Goal: Task Accomplishment & Management: Manage account settings

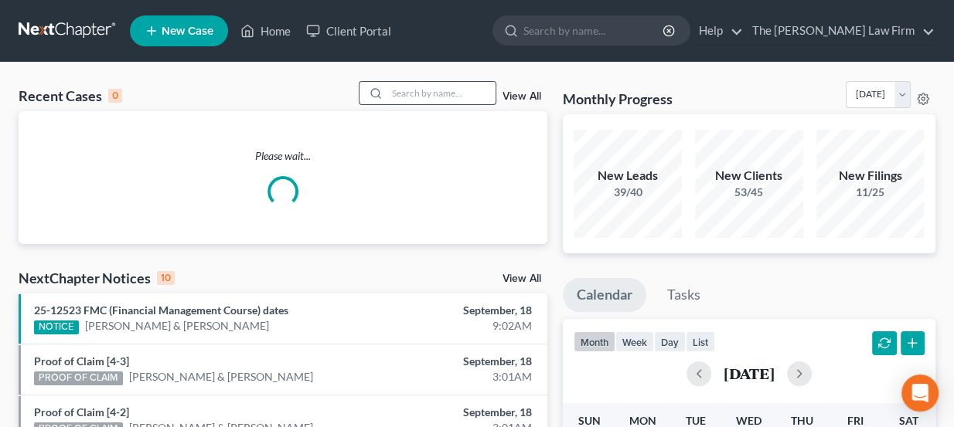
click at [427, 85] on input "search" at bounding box center [441, 93] width 108 height 22
click at [447, 41] on ul "New Case Home Client Portal - No Result - See all results Or Press Enter... Hel…" at bounding box center [532, 31] width 805 height 40
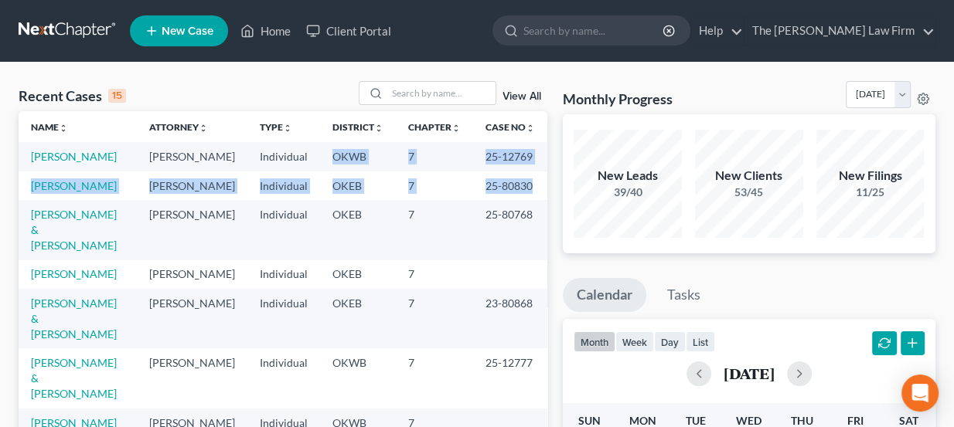
drag, startPoint x: 327, startPoint y: 159, endPoint x: 518, endPoint y: 192, distance: 193.6
click at [518, 192] on td "25-80830" at bounding box center [510, 186] width 74 height 29
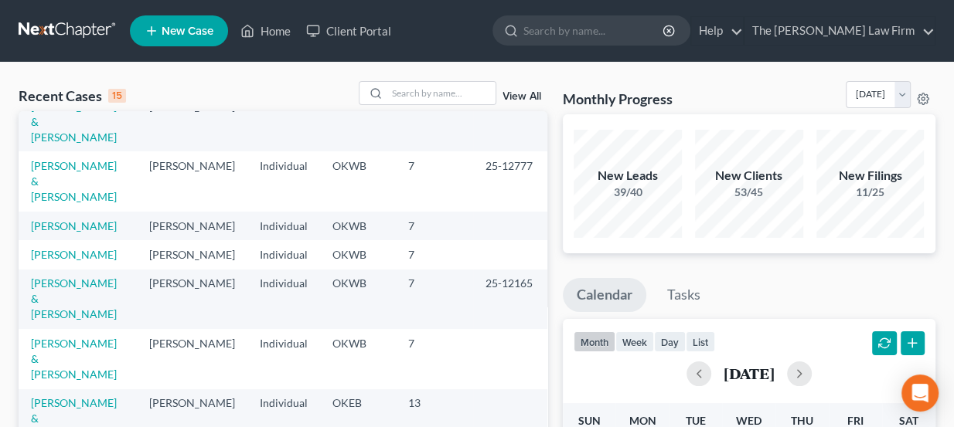
scroll to position [198, 0]
drag, startPoint x: 560, startPoint y: 94, endPoint x: 671, endPoint y: 99, distance: 110.6
click at [671, 99] on h3 "Monthly Progress" at bounding box center [618, 99] width 110 height 19
drag, startPoint x: 673, startPoint y: 99, endPoint x: 573, endPoint y: 102, distance: 99.7
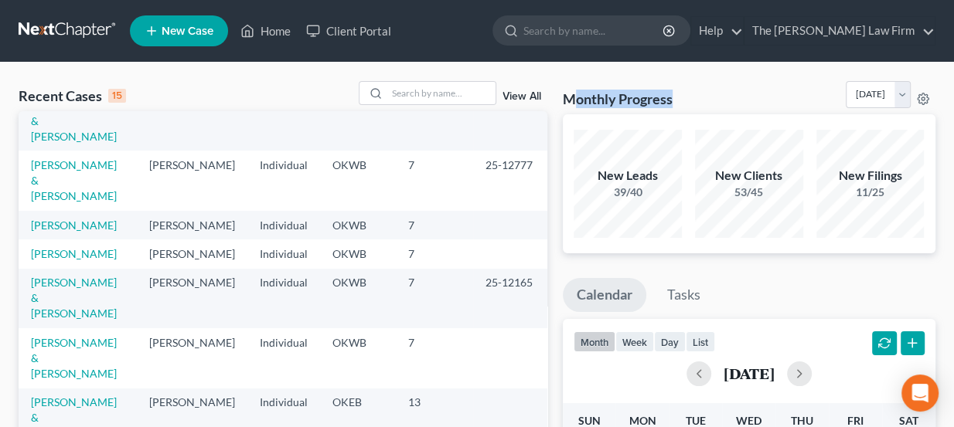
click at [573, 102] on div "Monthly Progress Bankruptcy Bankruptcy September 2025 August 2025 July 2025 Jun…" at bounding box center [749, 97] width 373 height 33
click at [573, 102] on h3 "Monthly Progress" at bounding box center [618, 99] width 110 height 19
drag, startPoint x: 563, startPoint y: 90, endPoint x: 715, endPoint y: 101, distance: 152.7
click at [715, 101] on div "Monthly Progress Bankruptcy Bankruptcy September 2025 August 2025 July 2025 Jun…" at bounding box center [749, 97] width 373 height 33
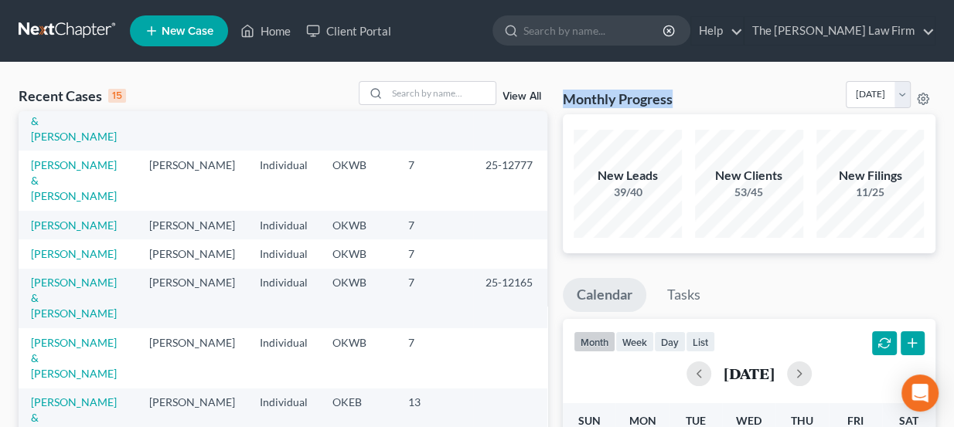
drag, startPoint x: 658, startPoint y: 101, endPoint x: 560, endPoint y: 97, distance: 97.5
click at [482, 39] on ul "New Case Home Client Portal - No Result - See all results Or Press Enter... Hel…" at bounding box center [532, 31] width 805 height 40
drag, startPoint x: 564, startPoint y: 100, endPoint x: 686, endPoint y: 95, distance: 122.2
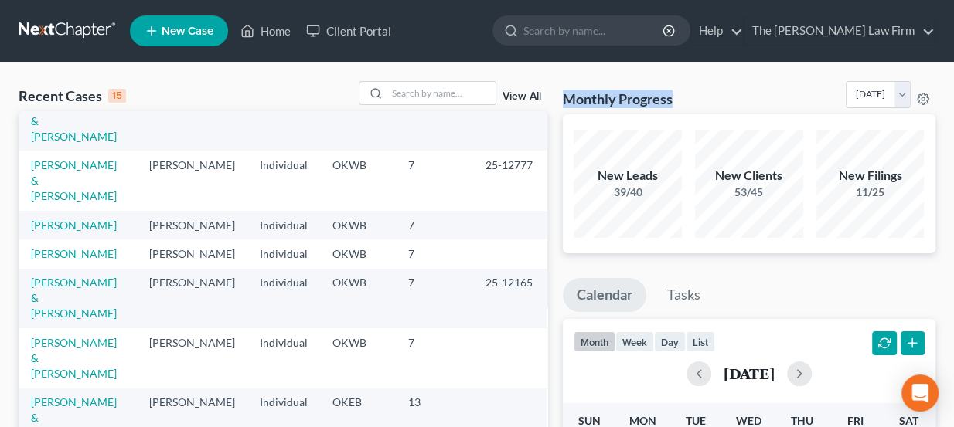
click at [686, 95] on div "Monthly Progress Bankruptcy Bankruptcy September 2025 August 2025 July 2025 Jun…" at bounding box center [749, 97] width 373 height 33
click at [685, 95] on div "Monthly Progress Bankruptcy Bankruptcy September 2025 August 2025 July 2025 Jun…" at bounding box center [749, 97] width 373 height 33
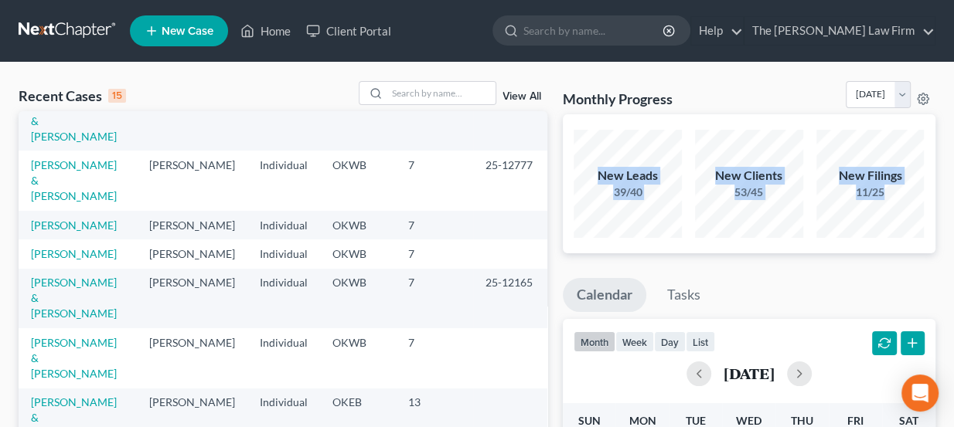
drag, startPoint x: 907, startPoint y: 192, endPoint x: 594, endPoint y: 171, distance: 313.7
click at [594, 171] on div "New Leads 39/40 New Clients 53/45 New Filings 11/25" at bounding box center [749, 184] width 364 height 114
click at [594, 171] on div "New Leads" at bounding box center [627, 176] width 108 height 18
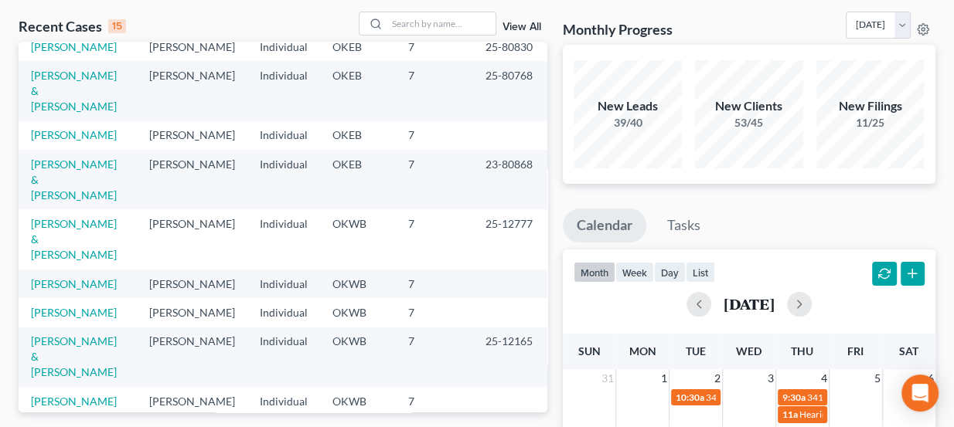
scroll to position [0, 0]
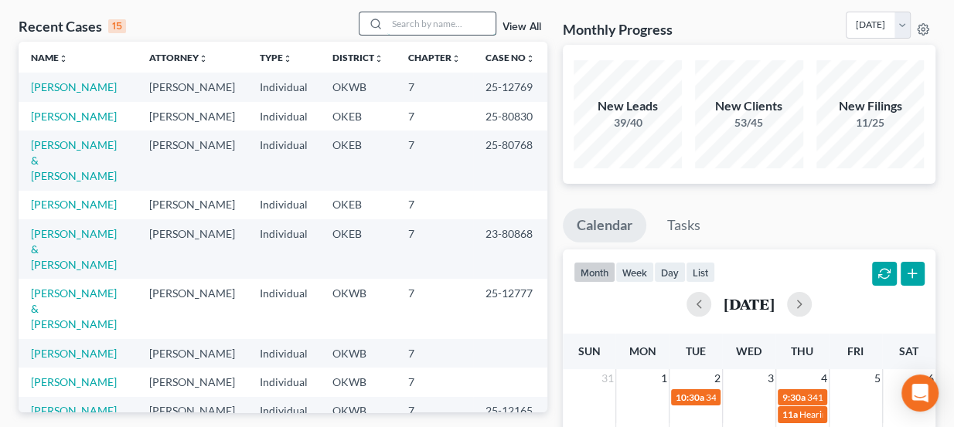
click at [434, 31] on input "search" at bounding box center [441, 23] width 108 height 22
drag, startPoint x: 432, startPoint y: 9, endPoint x: 420, endPoint y: 19, distance: 14.8
click at [420, 19] on input "search" at bounding box center [441, 23] width 108 height 22
paste input "Jacqueline Moore"
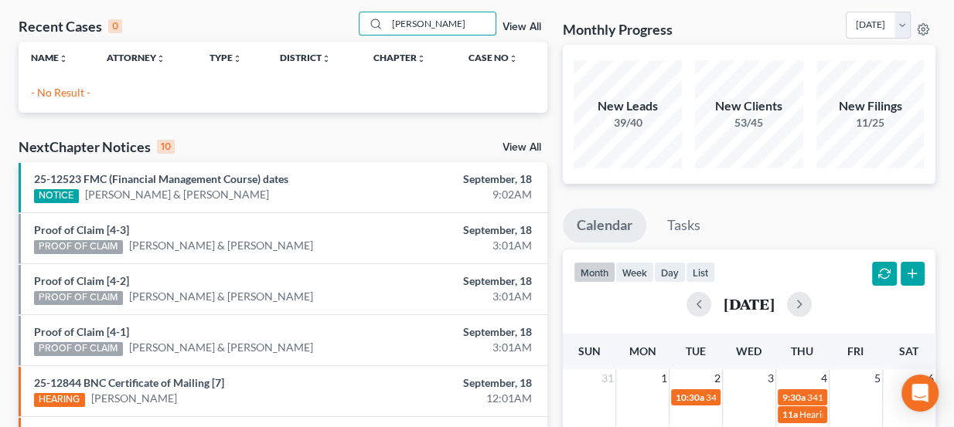
scroll to position [21, 0]
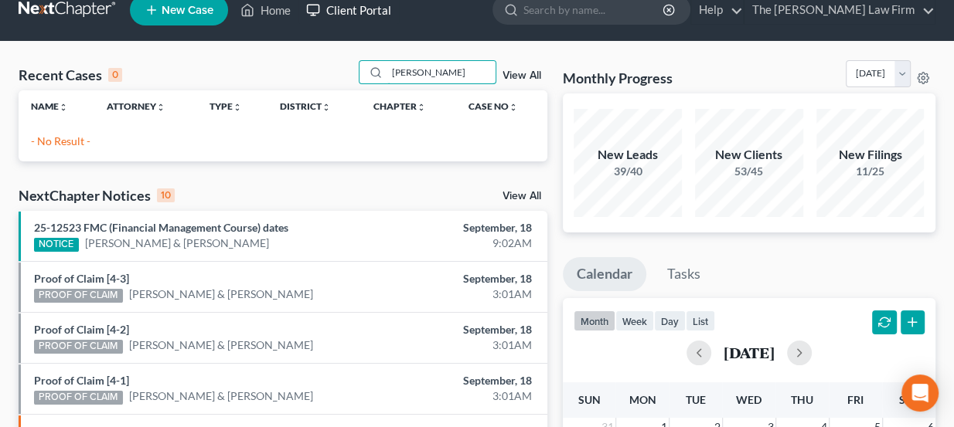
drag, startPoint x: 471, startPoint y: 25, endPoint x: 383, endPoint y: 3, distance: 90.7
click at [383, 3] on div "Home New Case Client Portal The Choate Law Firm lou@chapter7ok.com My Account S…" at bounding box center [477, 425] width 954 height 893
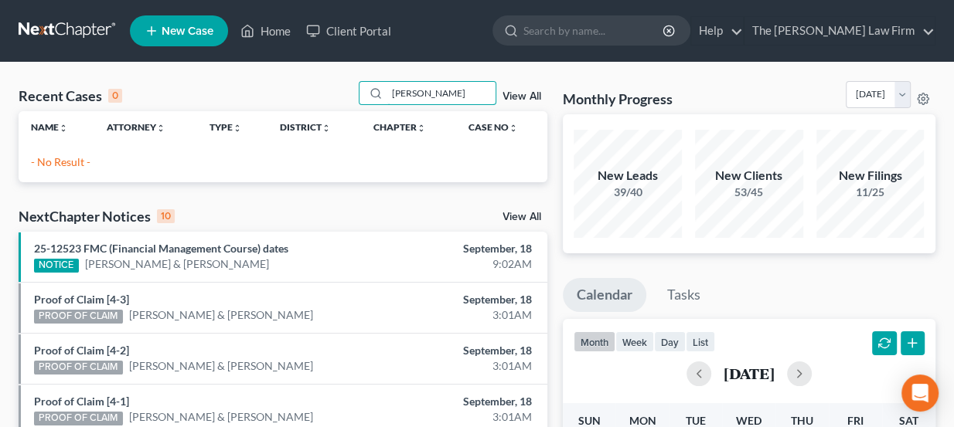
type input "Moore"
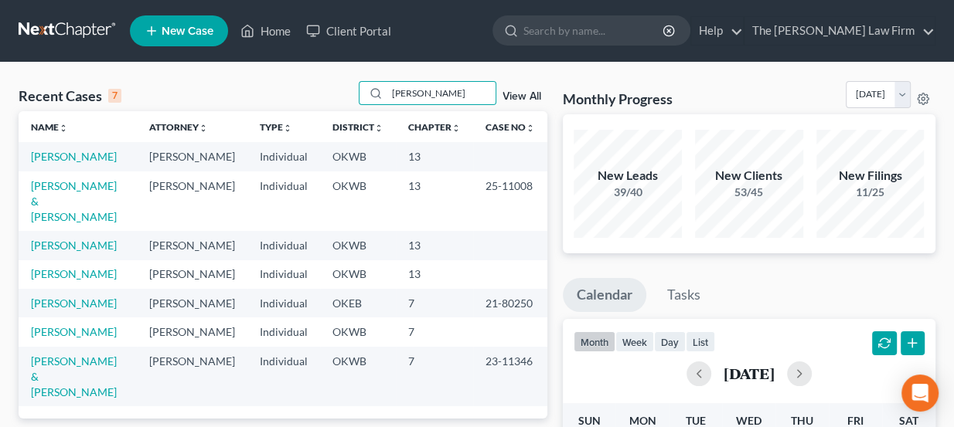
click at [90, 260] on td "[PERSON_NAME]" at bounding box center [78, 274] width 118 height 29
click at [98, 260] on td "[PERSON_NAME]" at bounding box center [78, 274] width 118 height 29
click at [100, 267] on link "[PERSON_NAME]" at bounding box center [74, 273] width 86 height 13
select select "8"
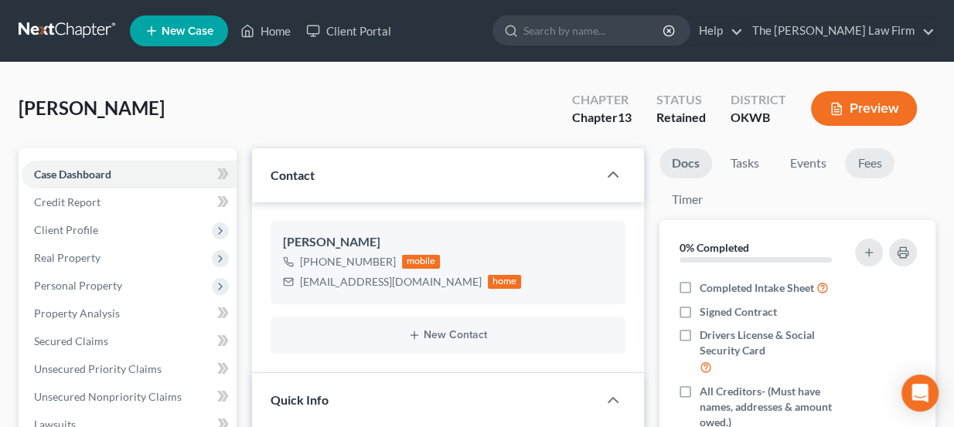
click at [862, 158] on link "Fees" at bounding box center [869, 163] width 49 height 30
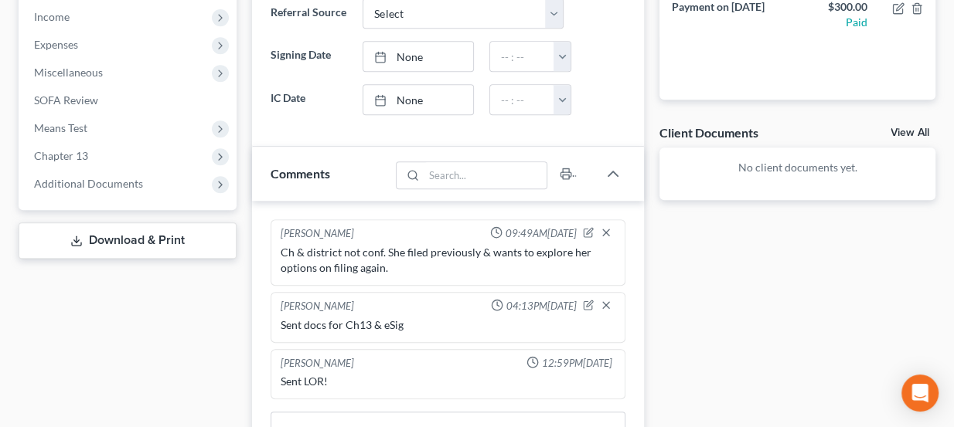
scroll to position [810, 0]
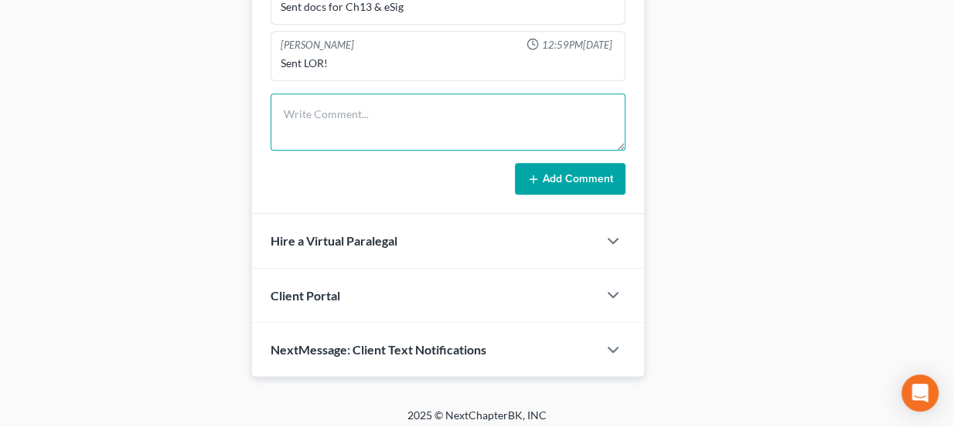
drag, startPoint x: 376, startPoint y: 125, endPoint x: 375, endPoint y: 117, distance: 7.8
click at [375, 125] on textarea at bounding box center [447, 122] width 355 height 57
paste textarea "Advance Credit in Lawton Oklahoma."
type textarea "Advance Credit in Lawton Oklahoma emailed to check client status."
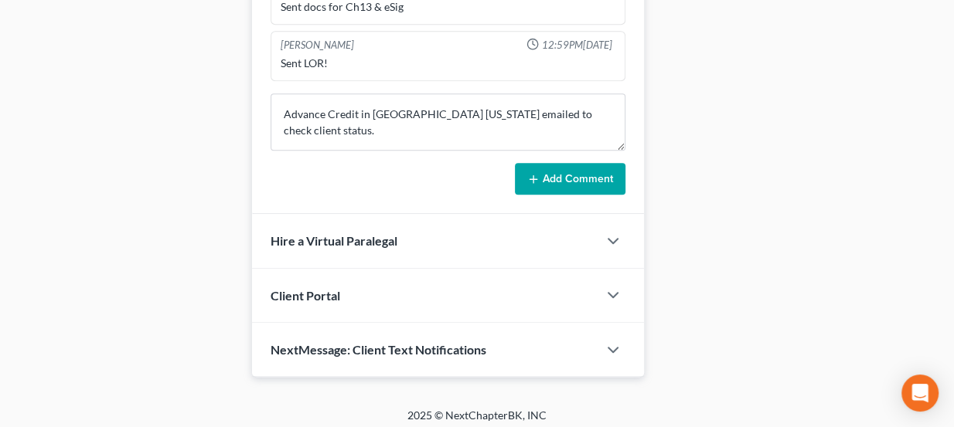
click at [555, 166] on button "Add Comment" at bounding box center [570, 179] width 111 height 32
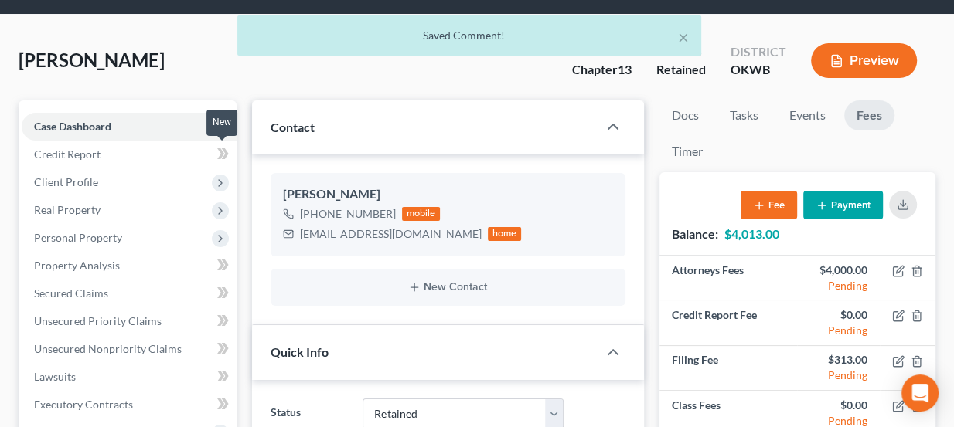
scroll to position [0, 0]
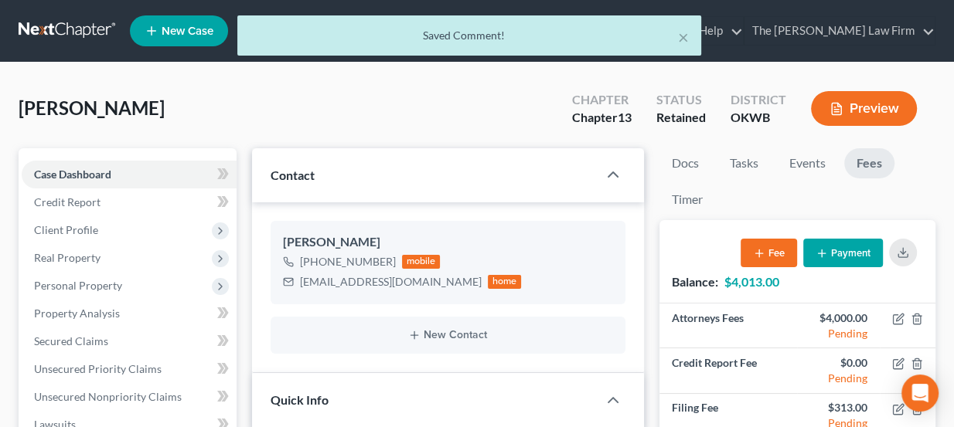
click at [103, 25] on div "× Saved Comment!" at bounding box center [469, 39] width 954 height 48
click at [94, 31] on div "× Saved Comment!" at bounding box center [469, 39] width 954 height 48
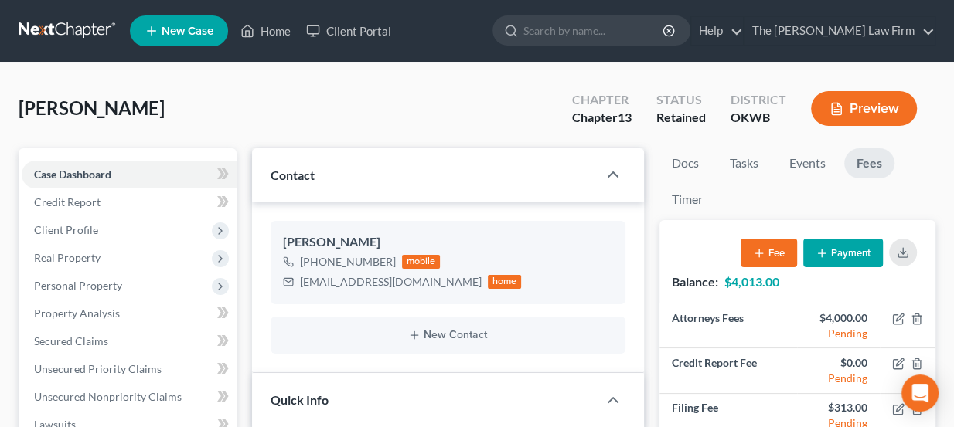
click at [71, 29] on link at bounding box center [68, 31] width 99 height 28
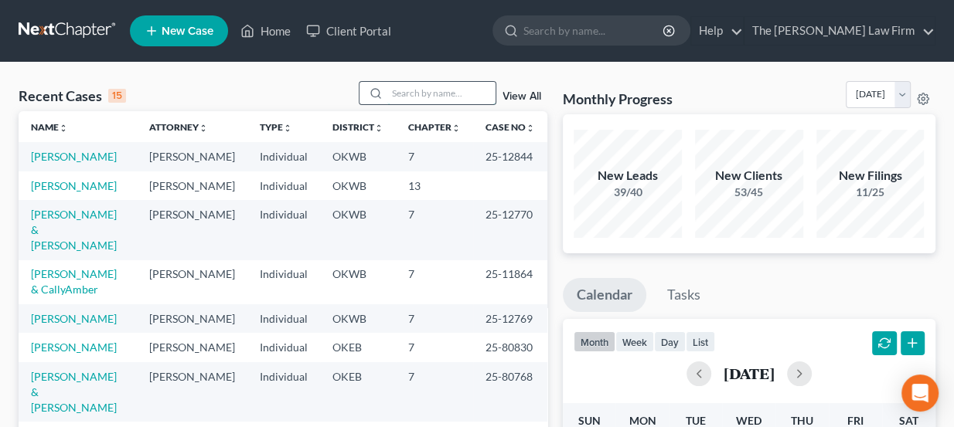
click at [437, 89] on input "search" at bounding box center [441, 93] width 108 height 22
type input "[PERSON_NAME]"
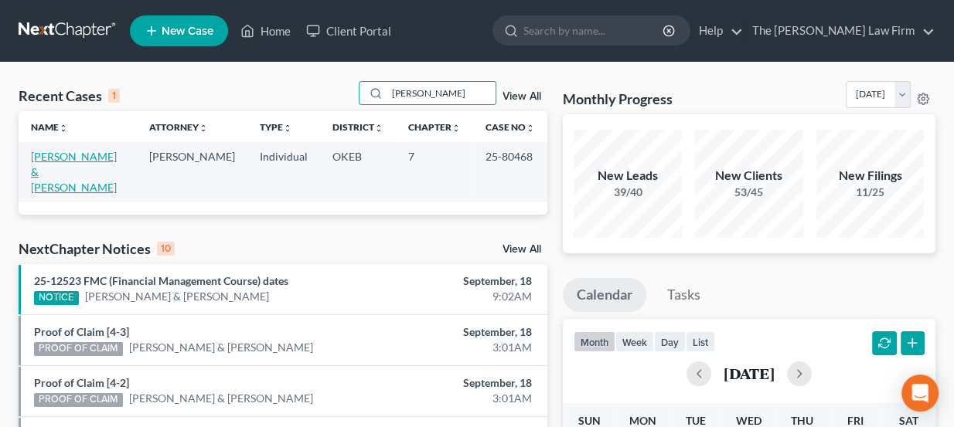
click at [84, 158] on link "[PERSON_NAME] & [PERSON_NAME]" at bounding box center [74, 172] width 86 height 44
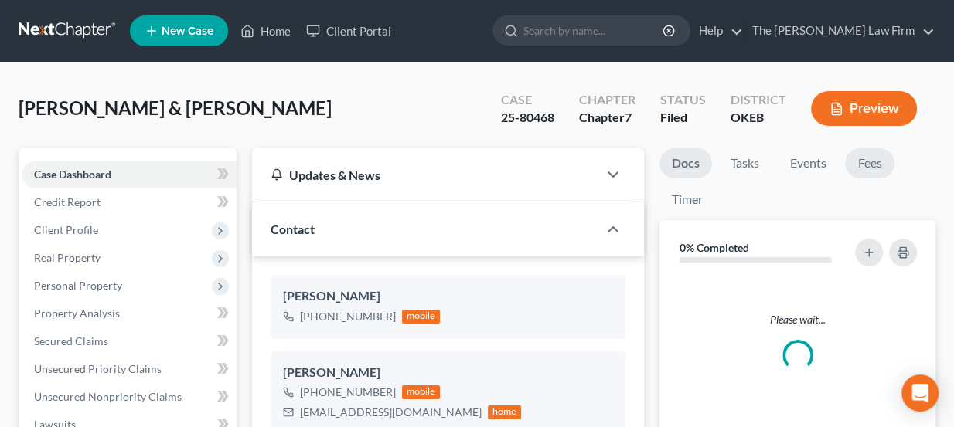
click at [869, 164] on link "Fees" at bounding box center [869, 163] width 49 height 30
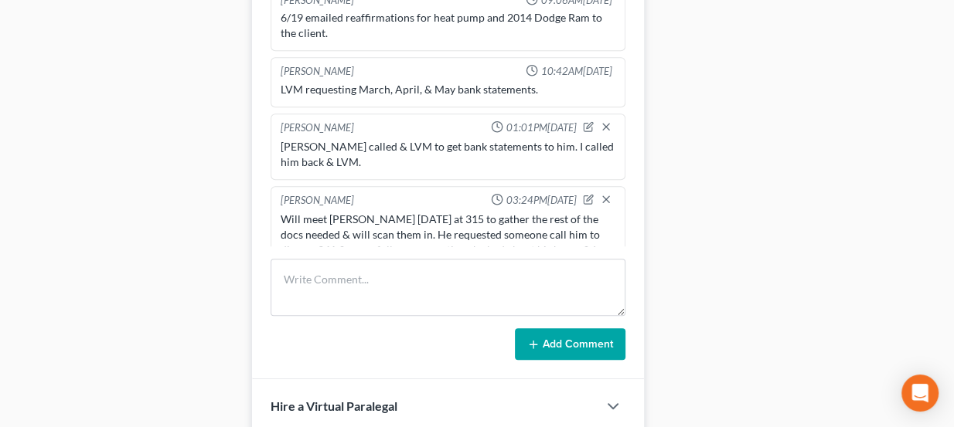
scroll to position [879, 0]
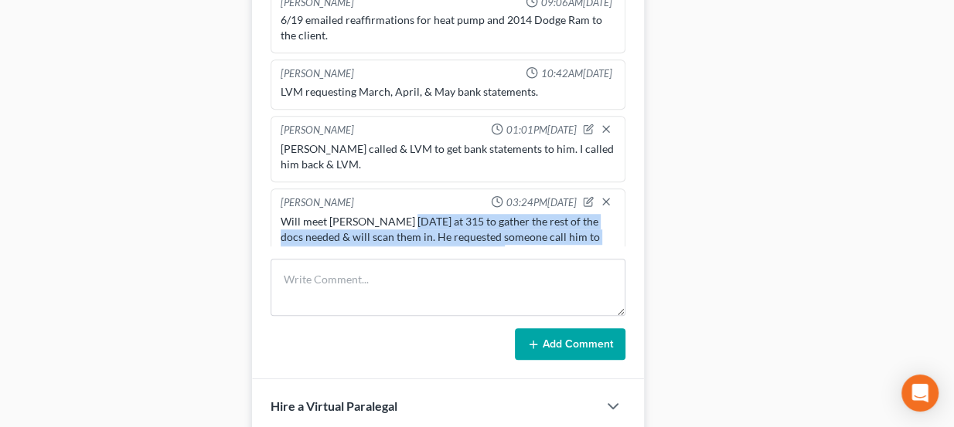
drag, startPoint x: 402, startPoint y: 168, endPoint x: 464, endPoint y: 185, distance: 64.3
click at [464, 214] on div "Will meet Carl tomorrow at 315 to gather the rest of the docs needed & will sca…" at bounding box center [448, 260] width 335 height 93
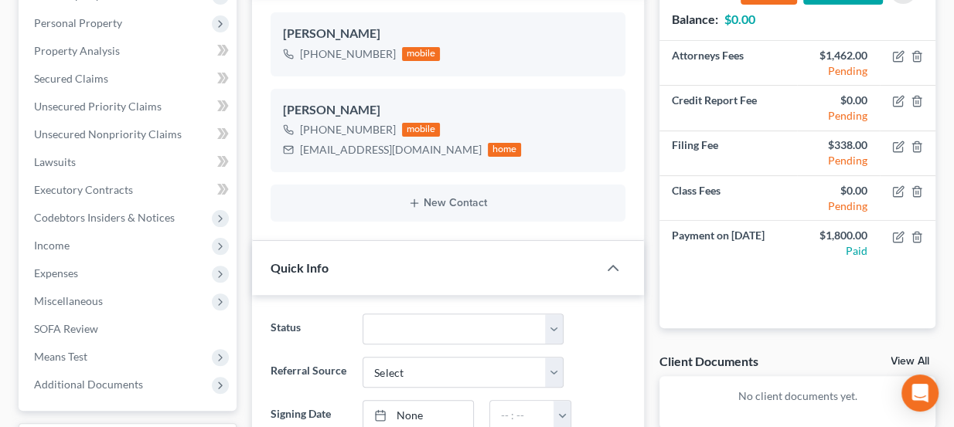
scroll to position [70, 0]
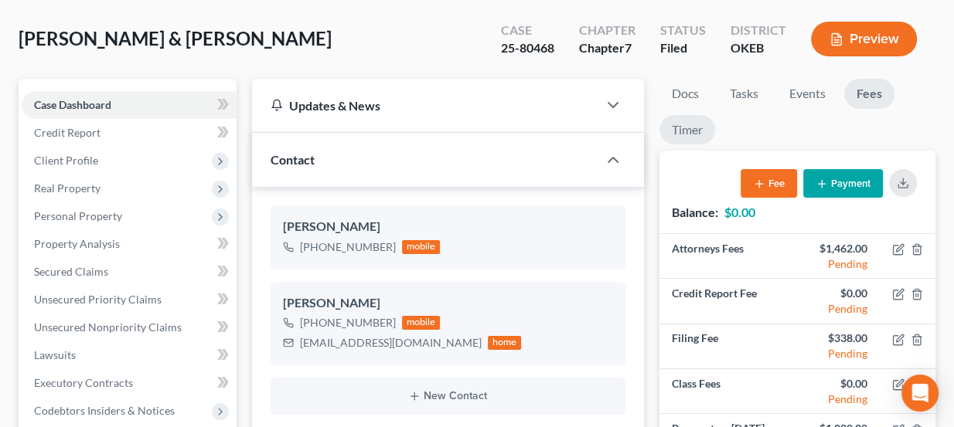
click at [689, 119] on link "Timer" at bounding box center [687, 130] width 56 height 30
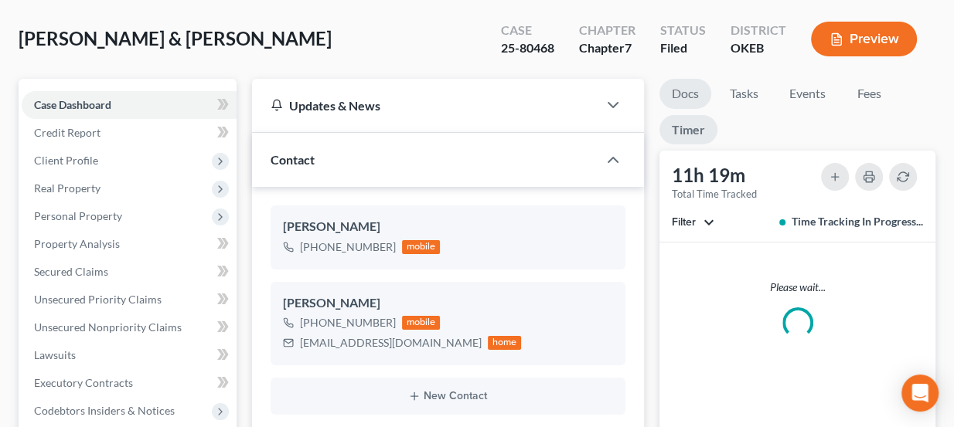
click at [691, 94] on link "Docs" at bounding box center [685, 94] width 52 height 30
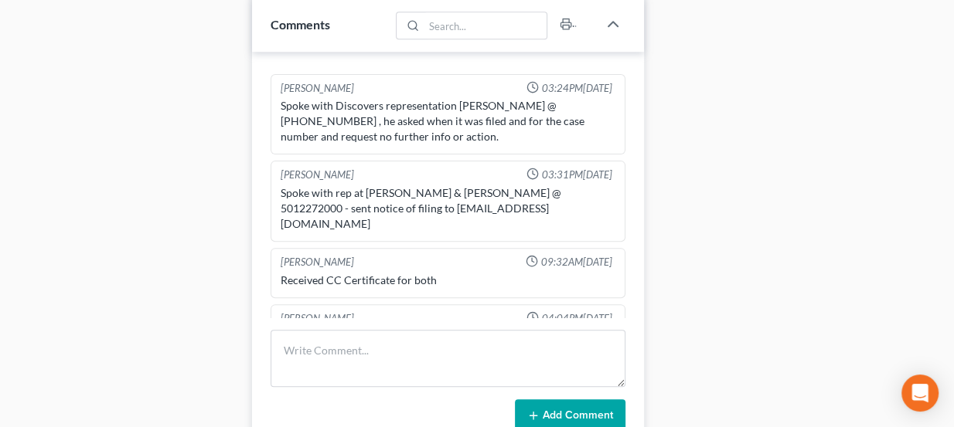
scroll to position [842, 0]
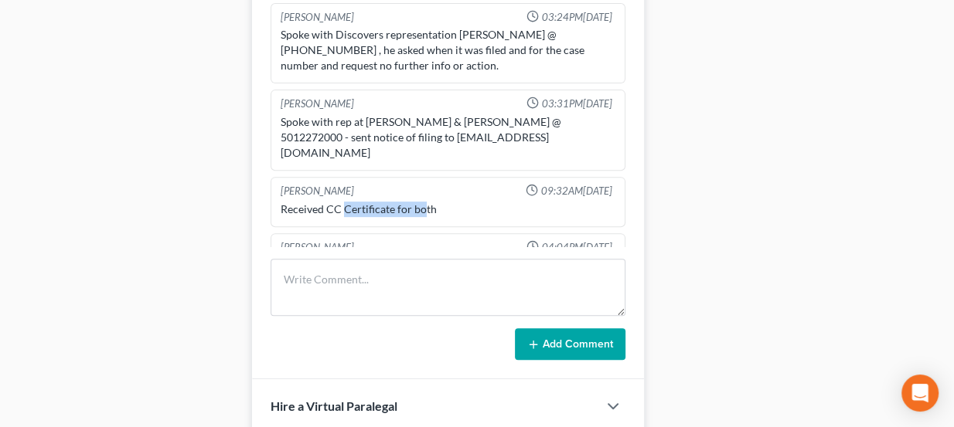
drag, startPoint x: 344, startPoint y: 154, endPoint x: 422, endPoint y: 151, distance: 78.1
click at [422, 202] on div "Received CC Certificate for both" at bounding box center [448, 209] width 335 height 15
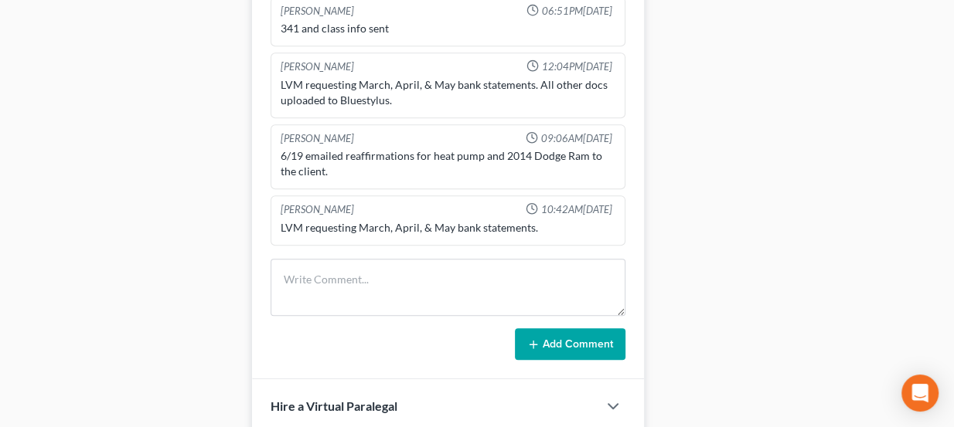
scroll to position [746, 0]
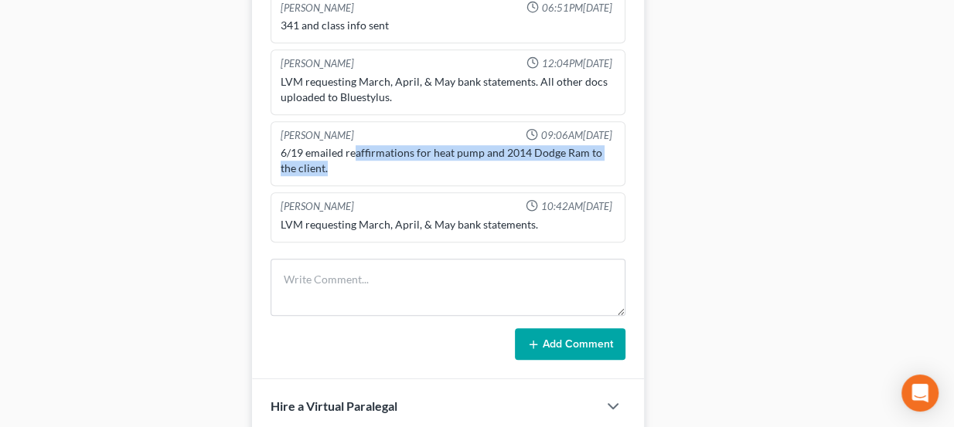
drag, startPoint x: 355, startPoint y: 99, endPoint x: 379, endPoint y: 104, distance: 25.2
click at [379, 145] on div "6/19 emailed reaffirmations for heat pump and 2014 Dodge Ram to the client." at bounding box center [448, 160] width 335 height 31
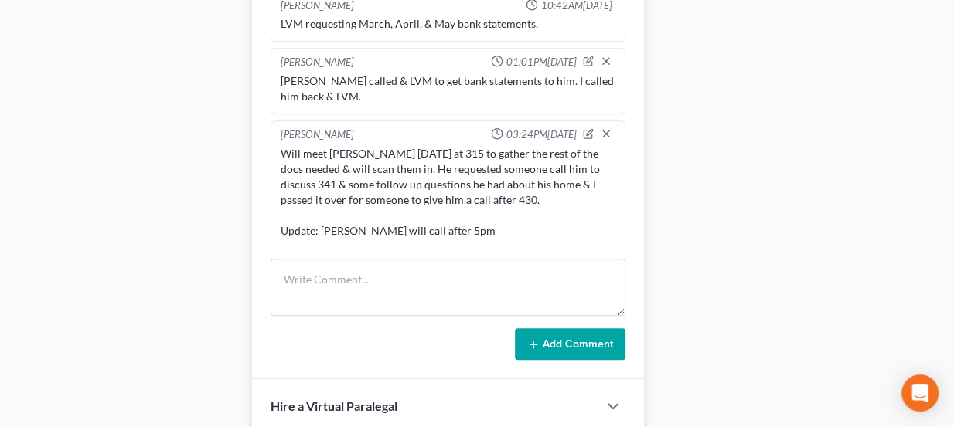
scroll to position [950, 0]
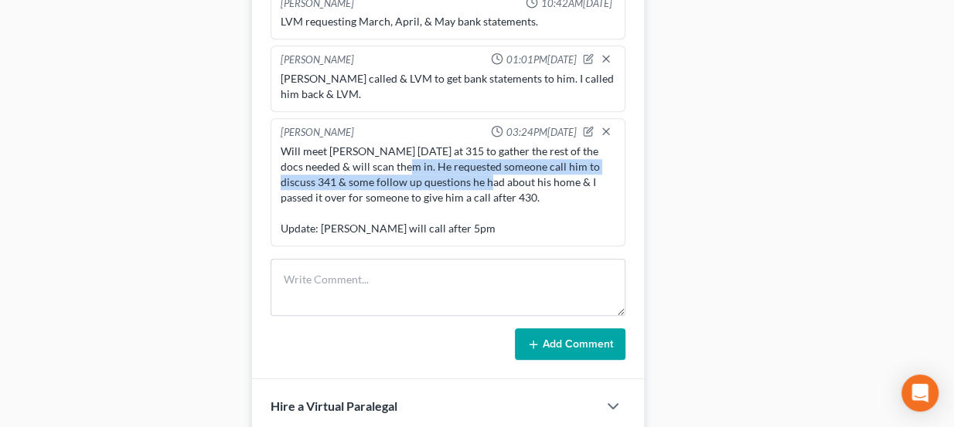
drag, startPoint x: 372, startPoint y: 104, endPoint x: 456, endPoint y: 124, distance: 85.7
click at [456, 144] on div "Will meet Carl tomorrow at 315 to gather the rest of the docs needed & will sca…" at bounding box center [448, 190] width 335 height 93
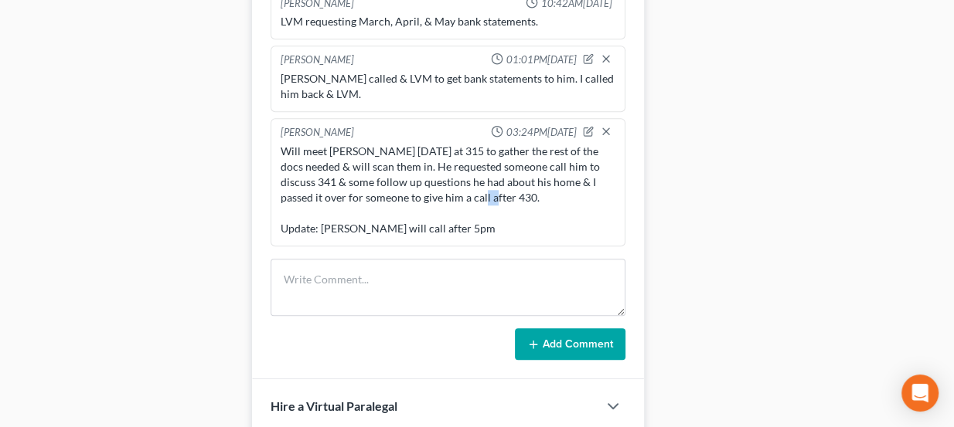
drag, startPoint x: 444, startPoint y: 140, endPoint x: 424, endPoint y: 136, distance: 19.7
click at [424, 144] on div "Will meet Carl tomorrow at 315 to gather the rest of the docs needed & will sca…" at bounding box center [448, 190] width 335 height 93
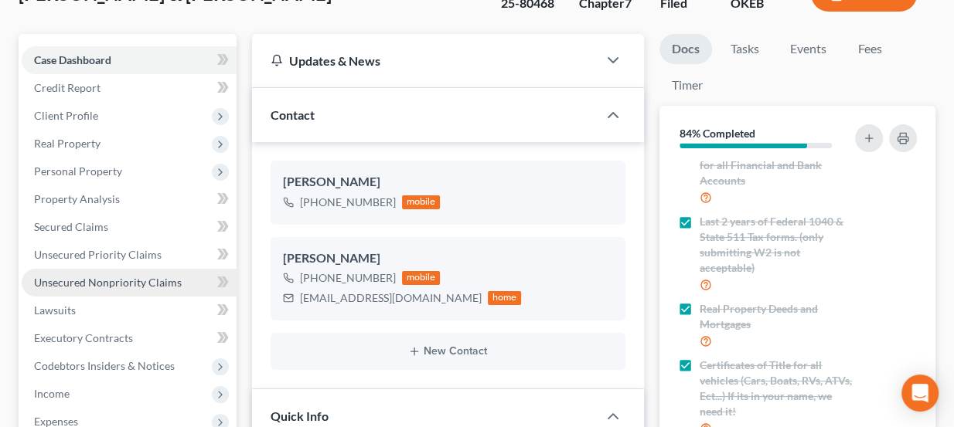
scroll to position [0, 0]
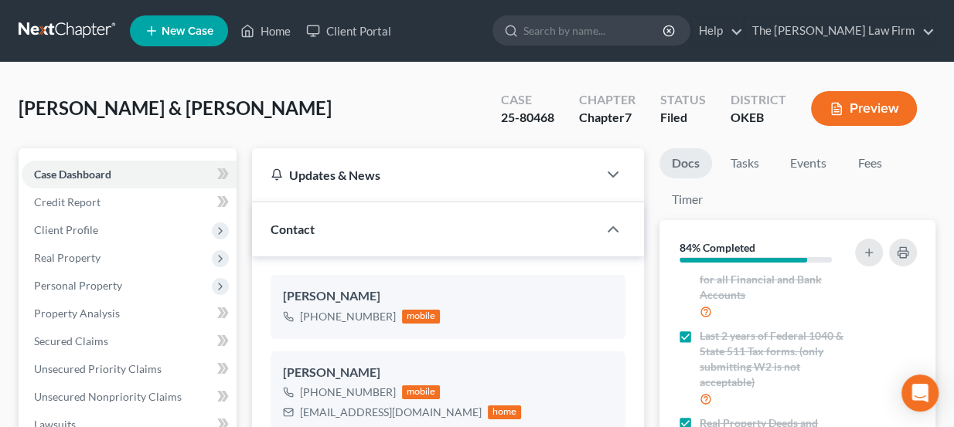
click at [63, 19] on link at bounding box center [68, 31] width 99 height 28
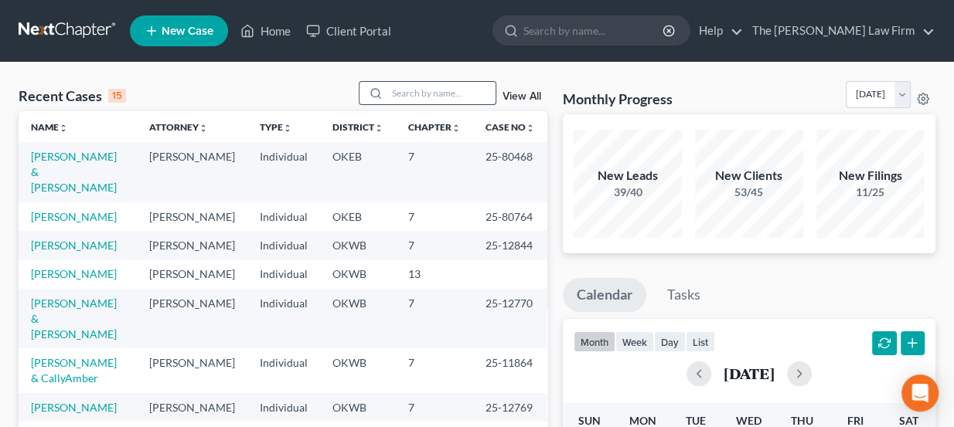
click at [444, 97] on input "search" at bounding box center [441, 93] width 108 height 22
type input "dou"
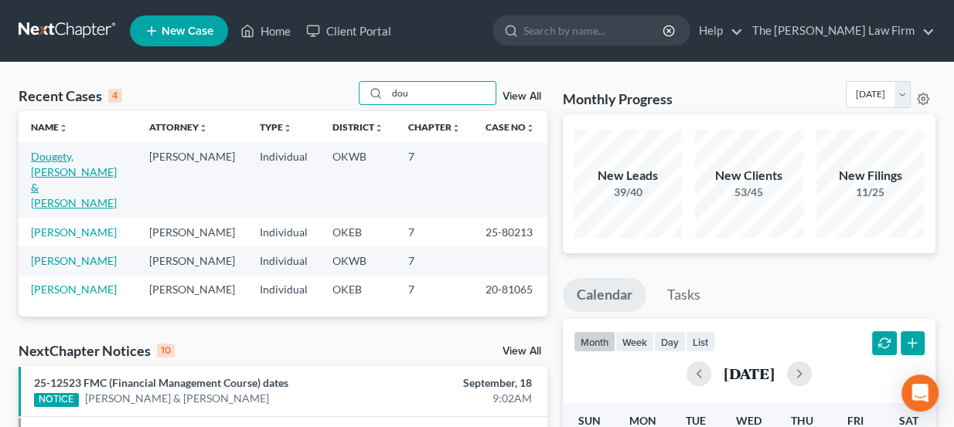
click at [70, 156] on link "Dougety, Jody & Brittany" at bounding box center [74, 180] width 86 height 60
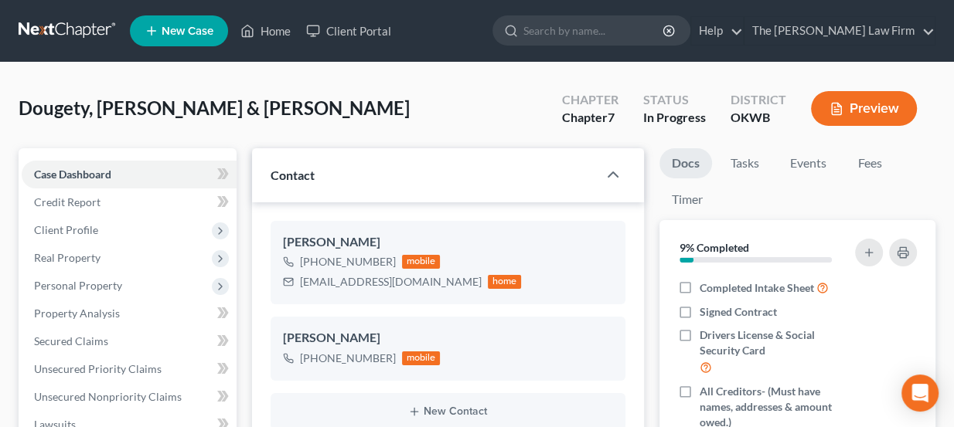
scroll to position [128, 0]
click at [871, 159] on link "Fees" at bounding box center [869, 163] width 49 height 30
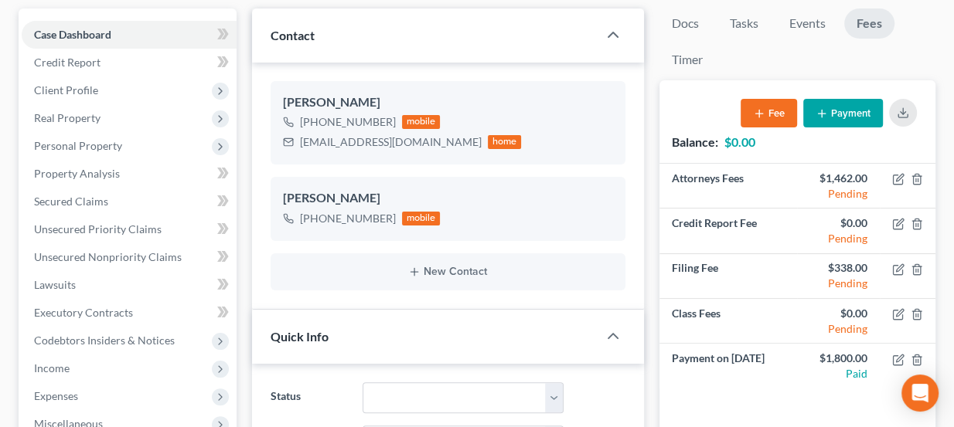
scroll to position [210, 0]
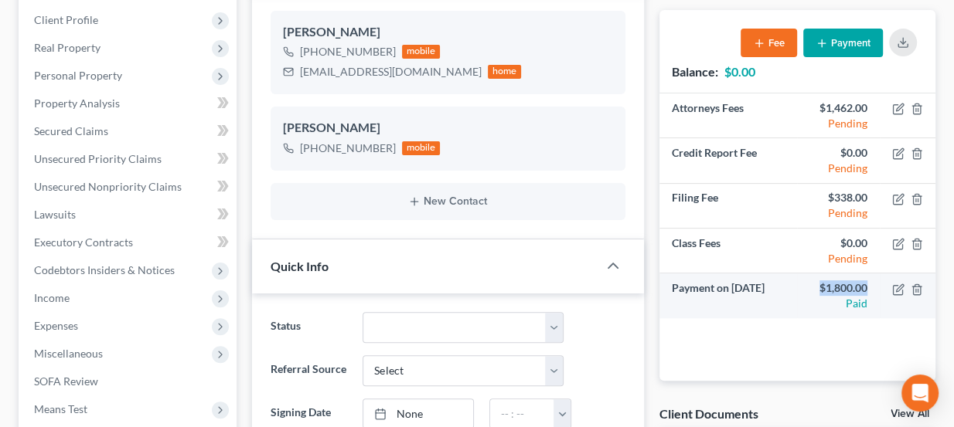
drag, startPoint x: 821, startPoint y: 281, endPoint x: 866, endPoint y: 287, distance: 45.2
click at [866, 287] on div "$1,800.00" at bounding box center [838, 288] width 58 height 15
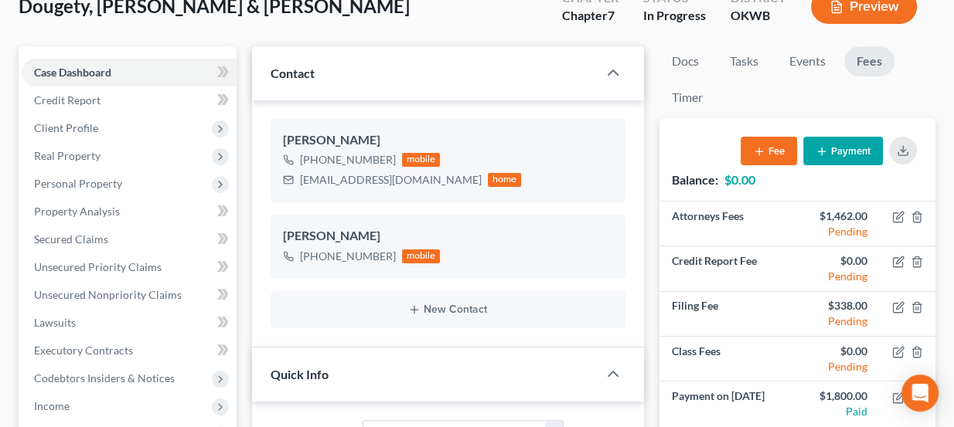
scroll to position [0, 0]
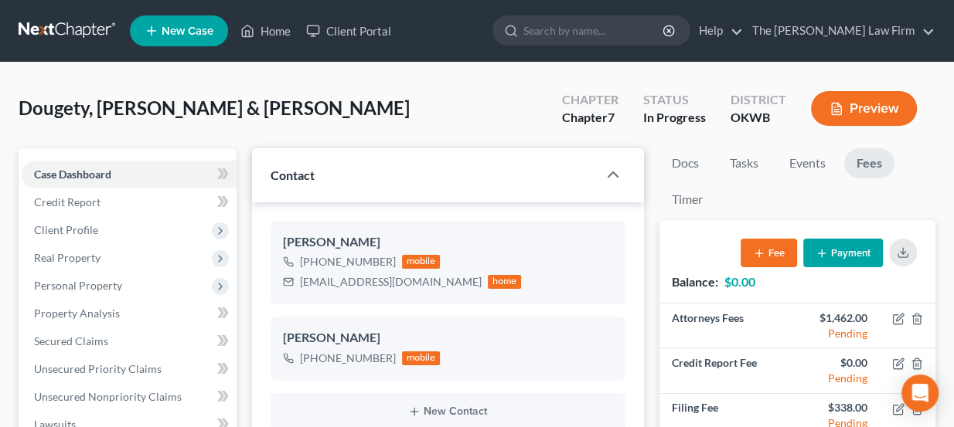
click at [175, 105] on span "Dougety, [PERSON_NAME] & [PERSON_NAME]" at bounding box center [214, 108] width 391 height 22
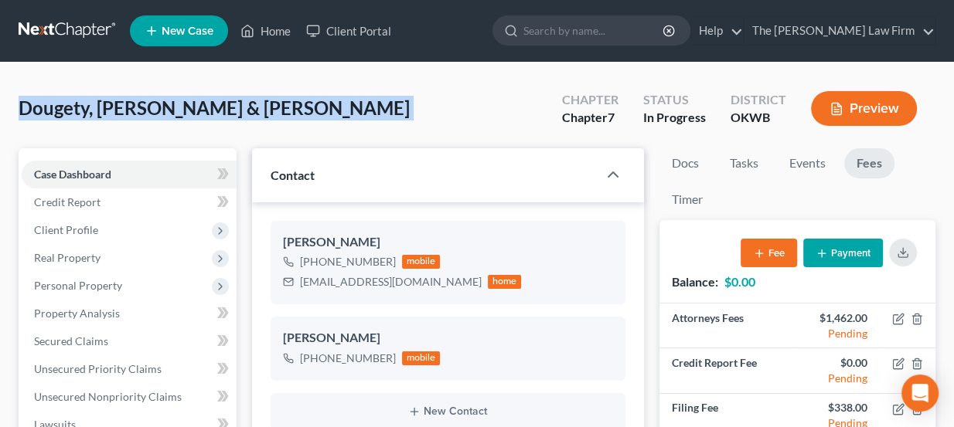
click at [175, 105] on span "Dougety, [PERSON_NAME] & [PERSON_NAME]" at bounding box center [214, 108] width 391 height 22
copy div "Dougety, Jody & Brittany Upgraded"
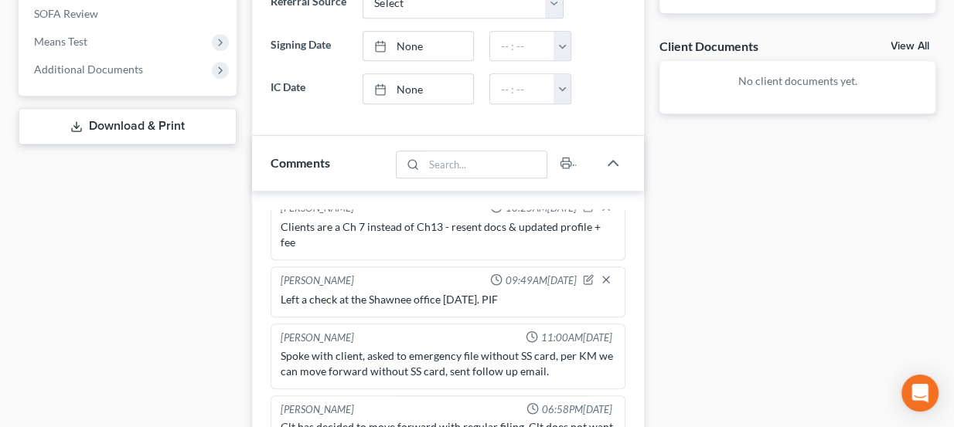
scroll to position [773, 0]
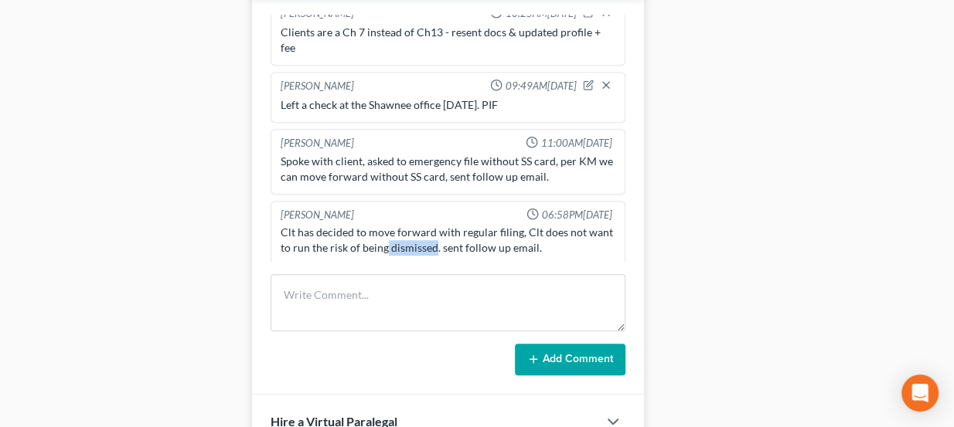
click at [439, 241] on div "Clt has decided to move forward with regular filing, Clt does not want to run t…" at bounding box center [448, 240] width 335 height 31
click at [444, 243] on div "Clt has decided to move forward with regular filing, Clt does not want to run t…" at bounding box center [448, 240] width 335 height 31
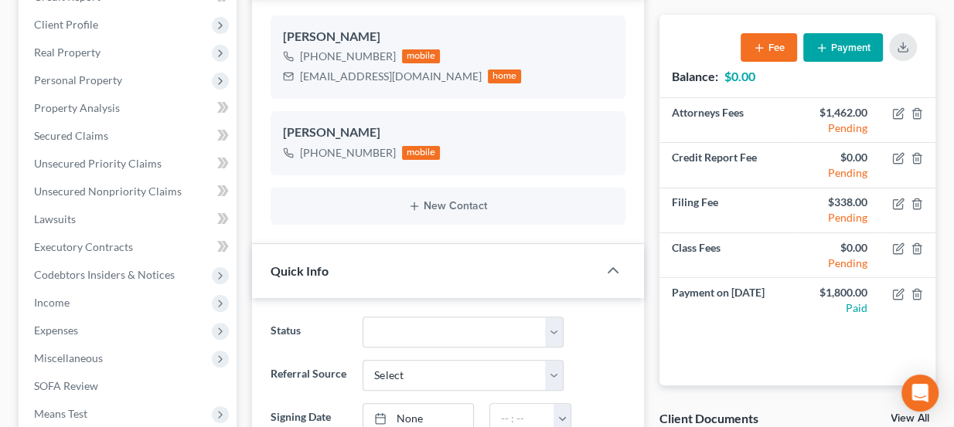
scroll to position [0, 0]
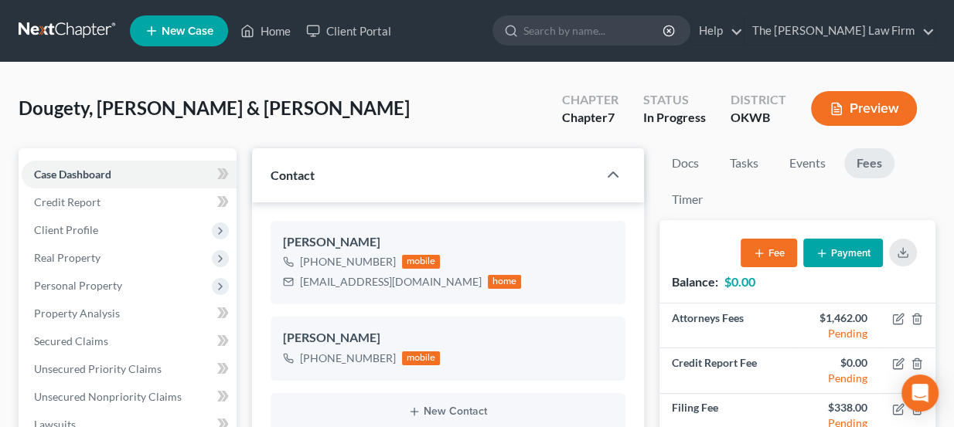
click at [83, 32] on link at bounding box center [68, 31] width 99 height 28
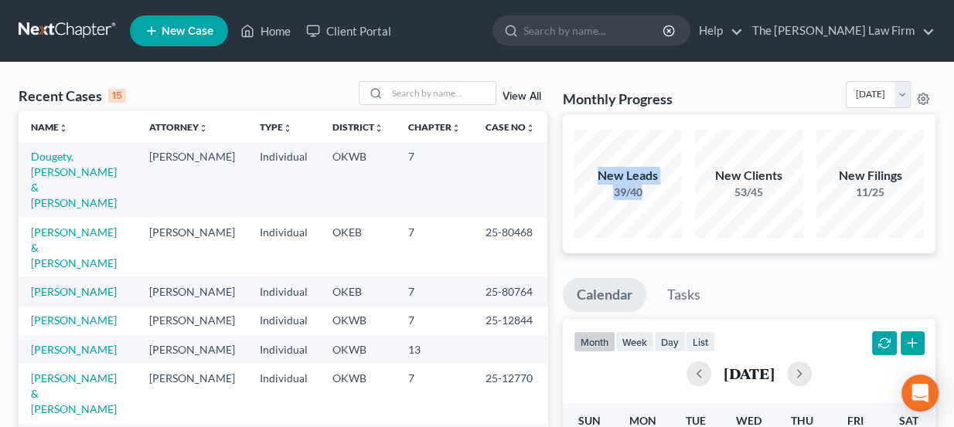
drag, startPoint x: 600, startPoint y: 168, endPoint x: 648, endPoint y: 194, distance: 54.6
click at [648, 194] on div "New Leads 39/40" at bounding box center [627, 183] width 108 height 33
click at [648, 194] on div "39/40" at bounding box center [627, 192] width 108 height 15
click at [439, 87] on input "search" at bounding box center [441, 93] width 108 height 22
type input "lewis"
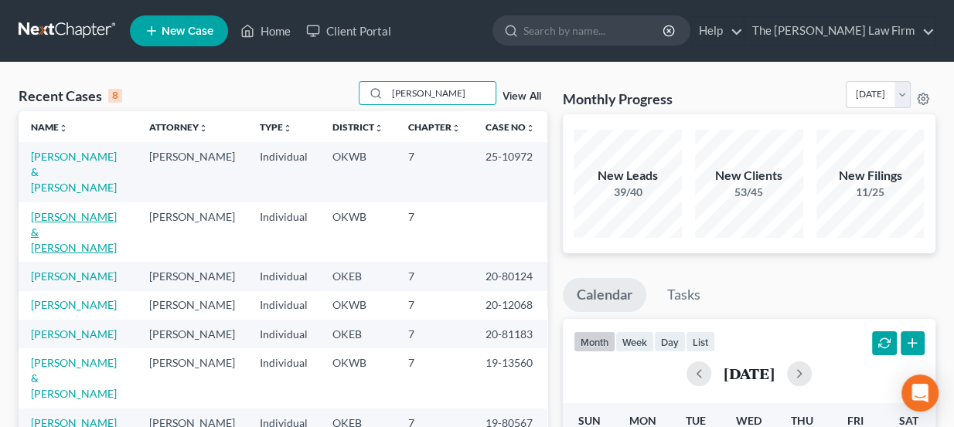
click at [109, 210] on link "Lewis, Darren & Jennifer" at bounding box center [74, 232] width 86 height 44
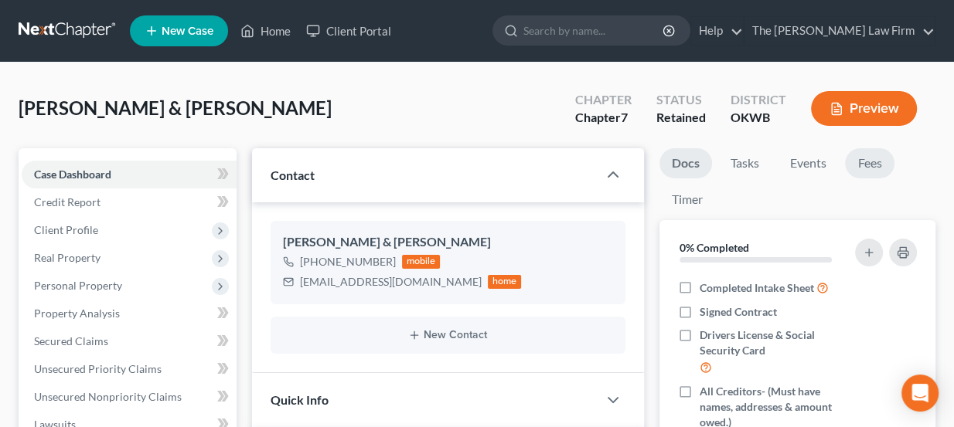
click at [871, 170] on link "Fees" at bounding box center [869, 163] width 49 height 30
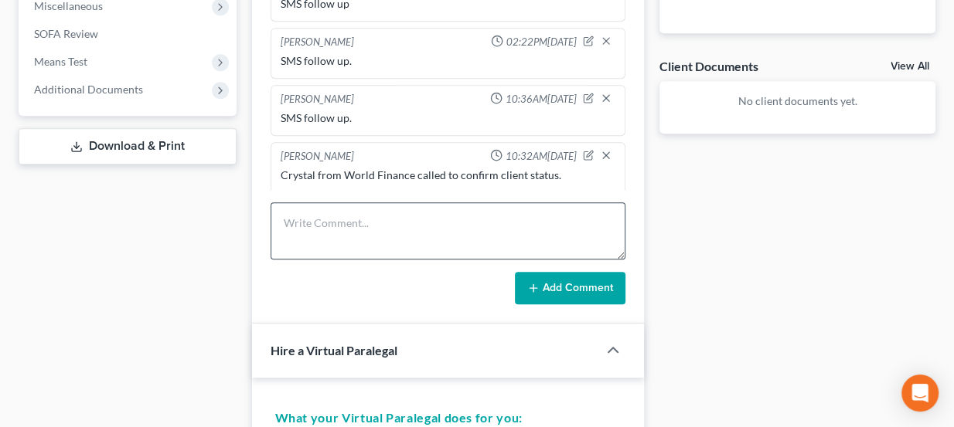
scroll to position [562, 0]
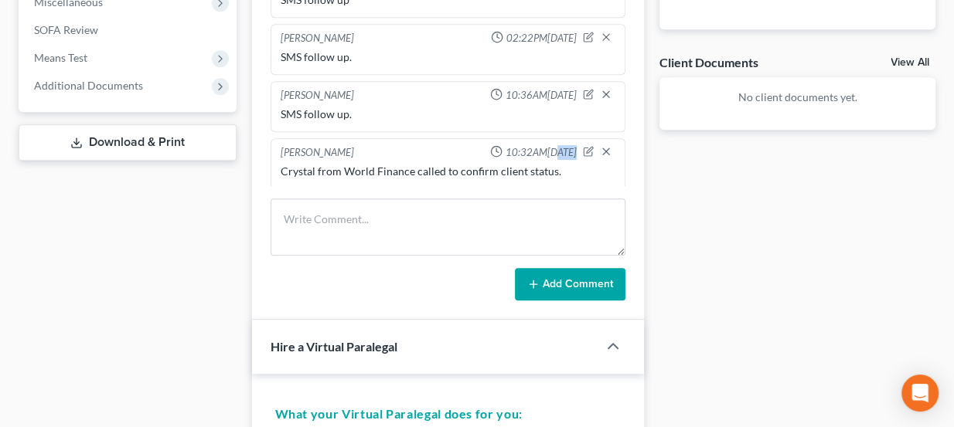
drag, startPoint x: 512, startPoint y: 144, endPoint x: 536, endPoint y: 147, distance: 23.4
click at [536, 147] on span "10:32AM[DATE]" at bounding box center [540, 152] width 71 height 15
click at [532, 148] on span "10:32AM[DATE]" at bounding box center [540, 152] width 71 height 15
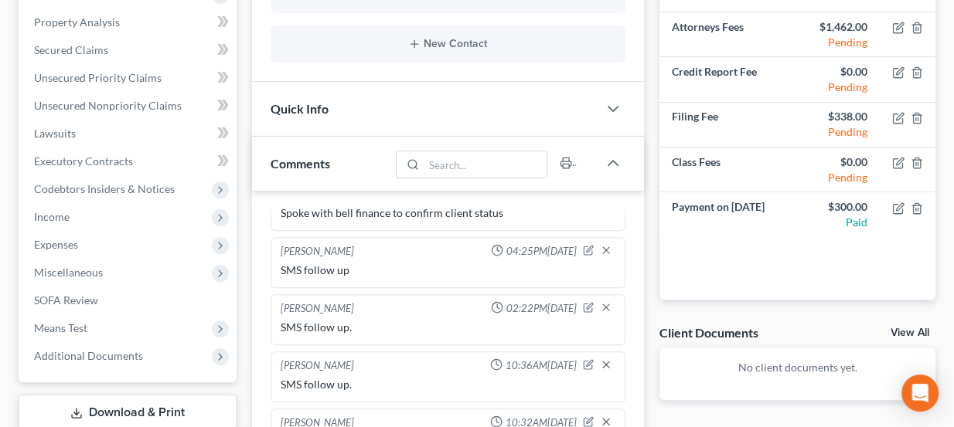
scroll to position [70, 0]
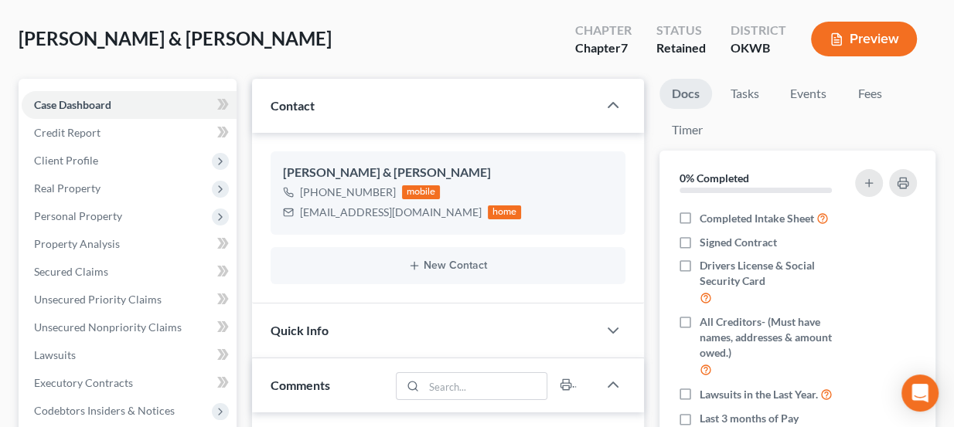
scroll to position [29, 0]
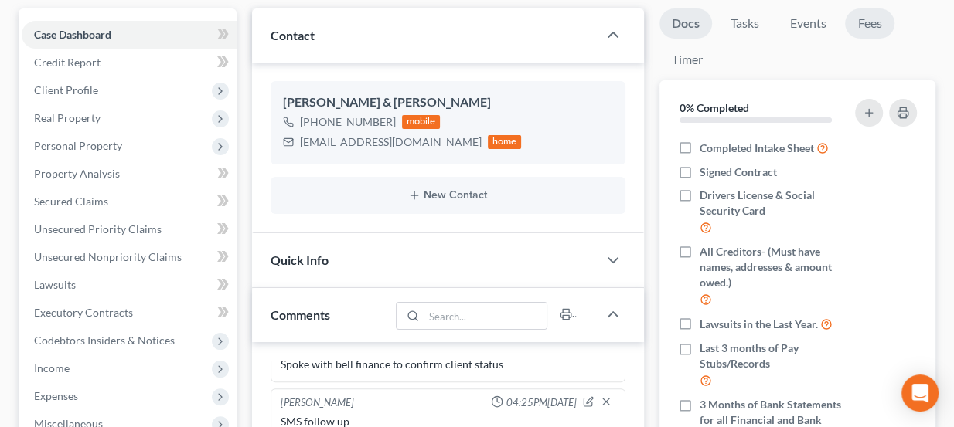
click at [886, 28] on link "Fees" at bounding box center [869, 24] width 49 height 30
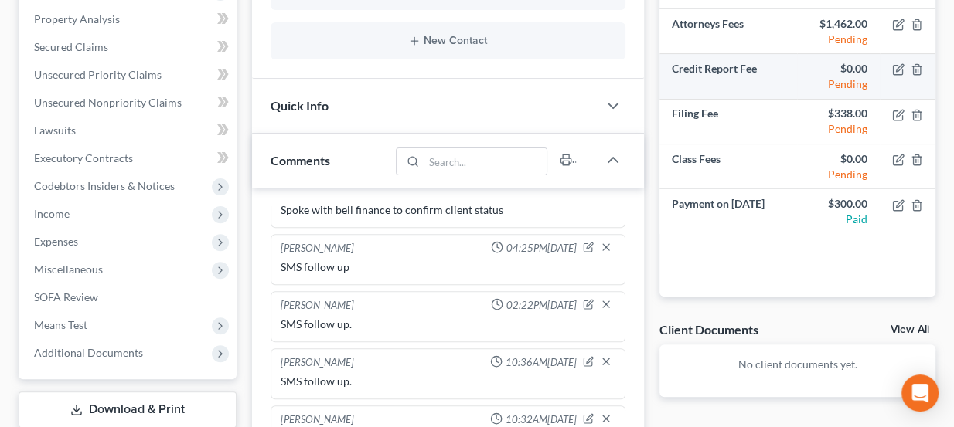
scroll to position [351, 0]
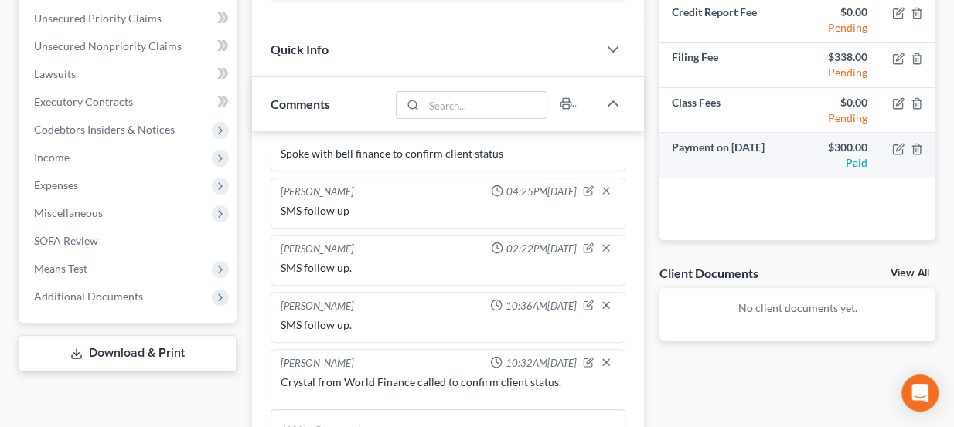
drag, startPoint x: 740, startPoint y: 143, endPoint x: 782, endPoint y: 146, distance: 42.6
click at [782, 146] on td "Payment on [DATE]" at bounding box center [728, 155] width 138 height 44
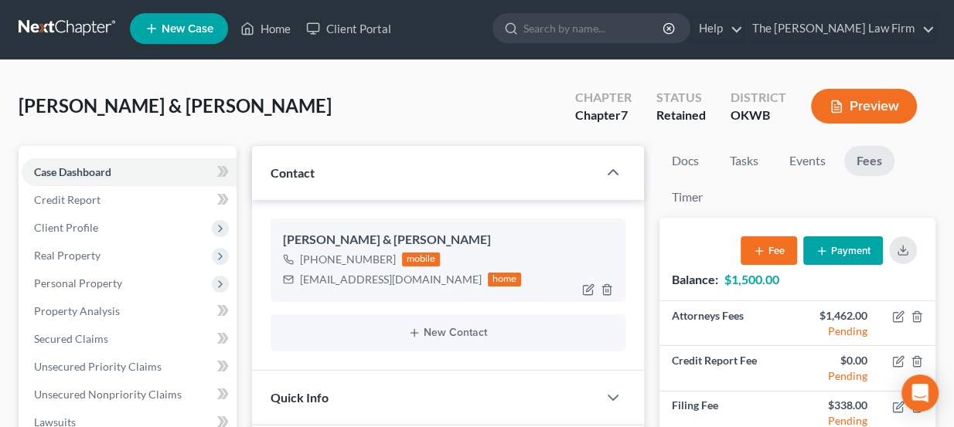
scroll to position [0, 0]
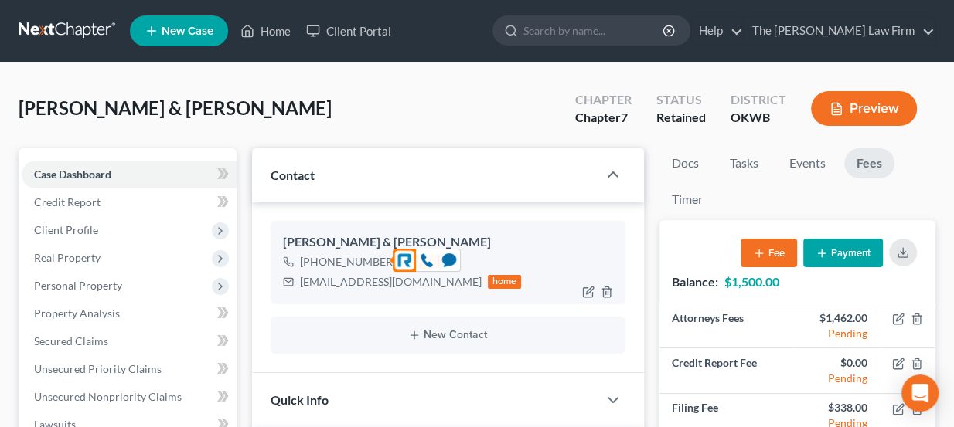
click at [349, 260] on div "[PHONE_NUMBER]" at bounding box center [348, 261] width 96 height 15
click at [430, 264] on icon at bounding box center [427, 260] width 12 height 13
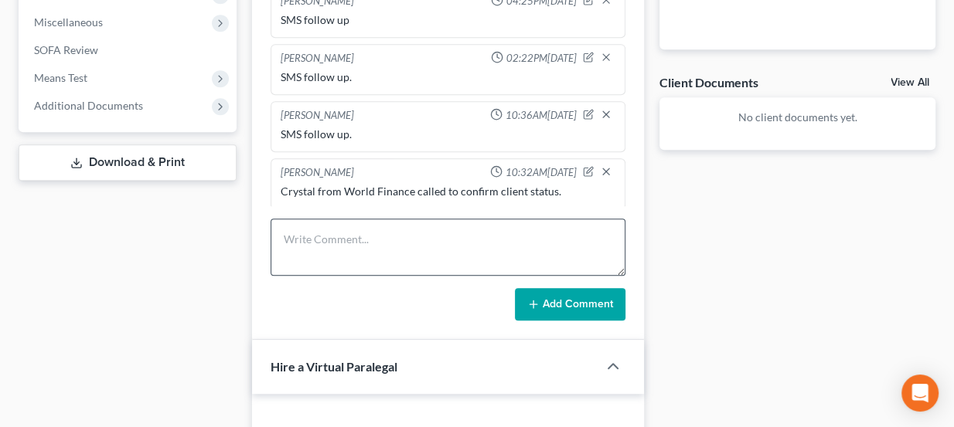
scroll to position [562, 0]
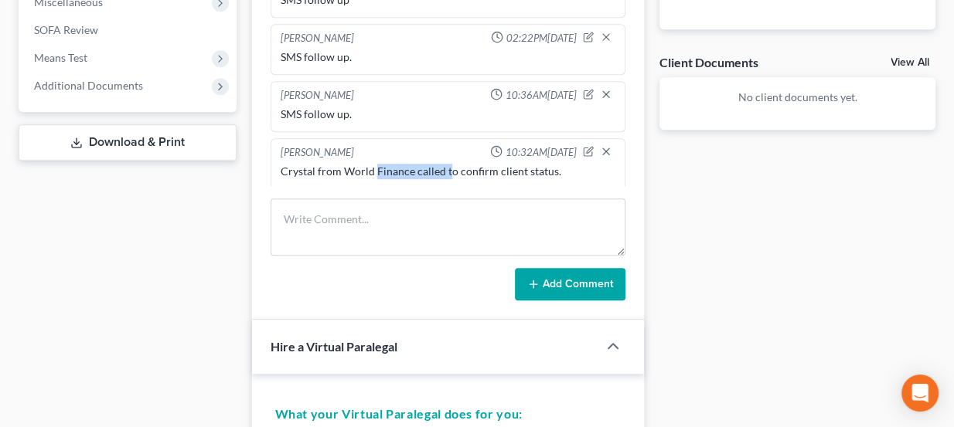
drag, startPoint x: 373, startPoint y: 168, endPoint x: 446, endPoint y: 166, distance: 72.7
click at [446, 166] on div "Crystal from World Finance called to confirm client status." at bounding box center [448, 171] width 335 height 15
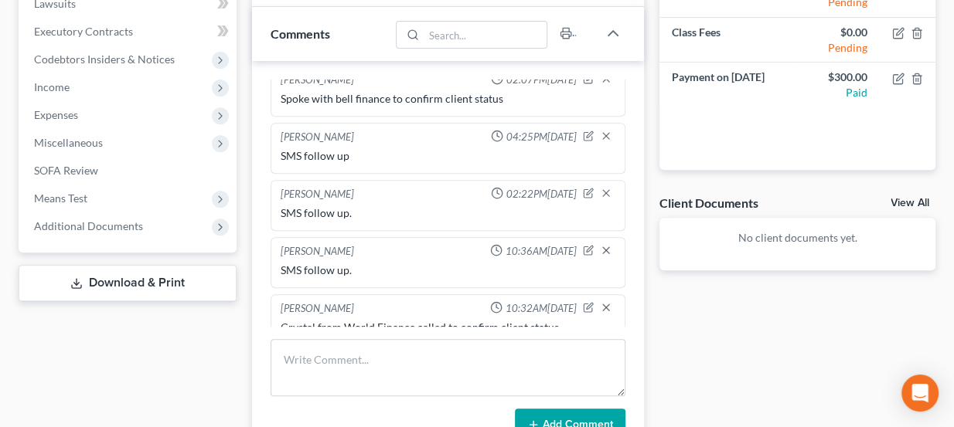
scroll to position [29, 0]
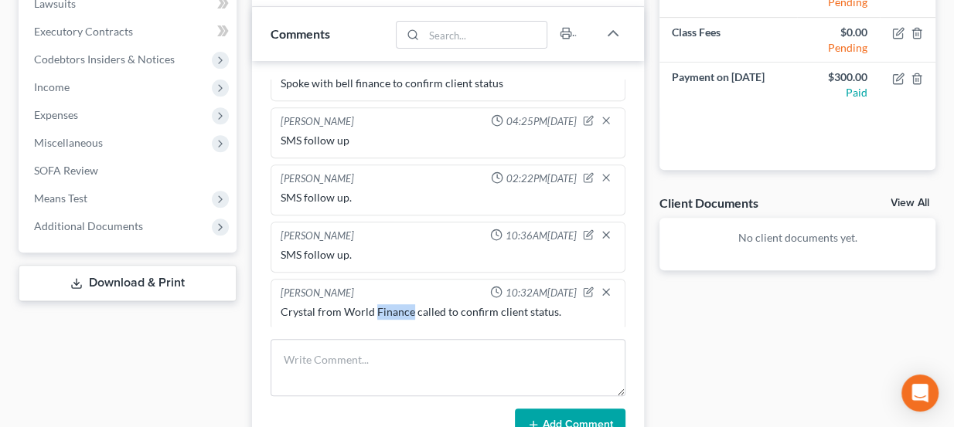
drag, startPoint x: 375, startPoint y: 308, endPoint x: 409, endPoint y: 307, distance: 34.0
click at [409, 307] on div "Crystal from World Finance called to confirm client status." at bounding box center [448, 311] width 335 height 15
drag, startPoint x: 526, startPoint y: 310, endPoint x: 555, endPoint y: 305, distance: 29.0
click at [546, 305] on div "Crystal from World Finance called to confirm client status." at bounding box center [448, 311] width 335 height 15
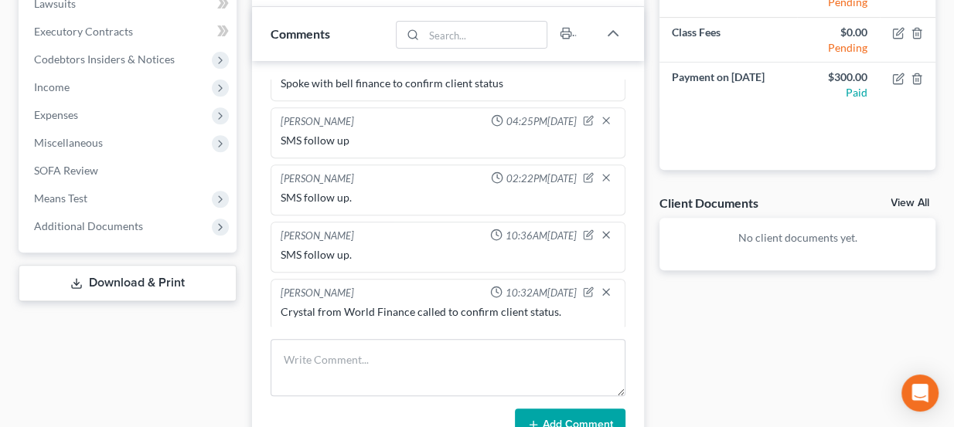
click at [555, 305] on div "Crystal from World Finance called to confirm client status." at bounding box center [448, 311] width 335 height 15
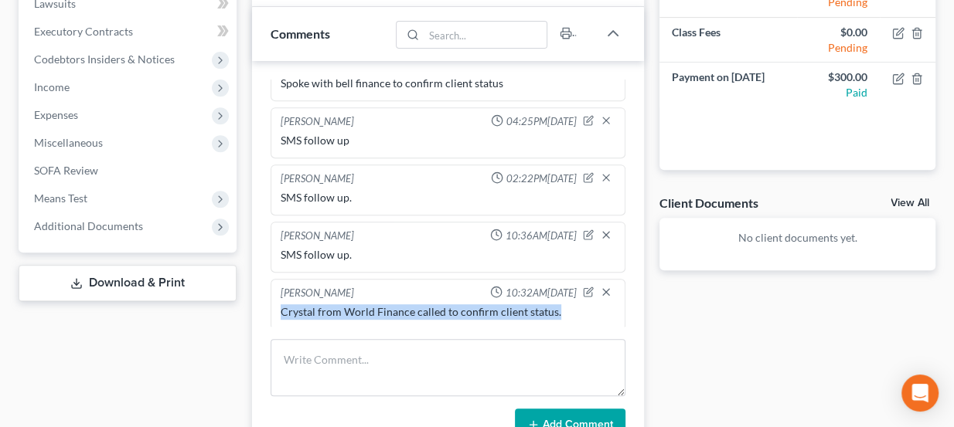
drag, startPoint x: 553, startPoint y: 305, endPoint x: 265, endPoint y: 314, distance: 288.4
click at [265, 314] on div "Lou Phillips 02:07PM, 07/16/2025 Spoke with bell finance to confirm client stat…" at bounding box center [448, 261] width 393 height 400
click at [268, 314] on div "Lou Phillips 02:07PM, 07/16/2025 Spoke with bell finance to confirm client stat…" at bounding box center [448, 261] width 393 height 400
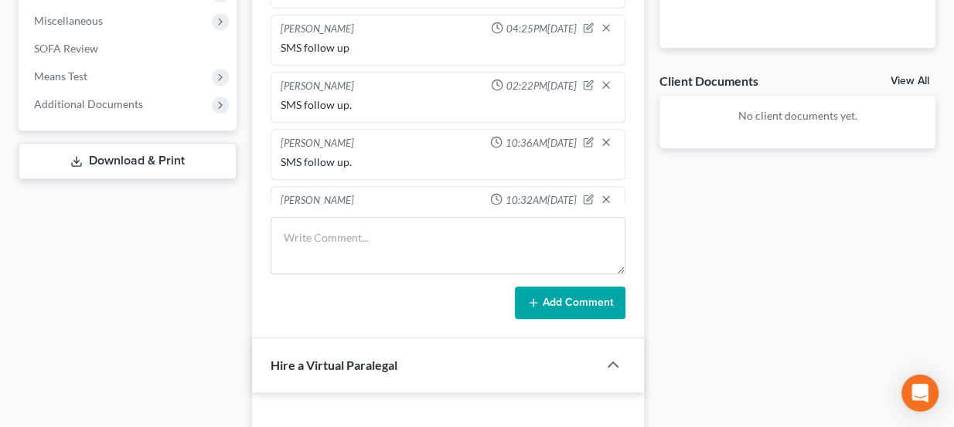
scroll to position [562, 0]
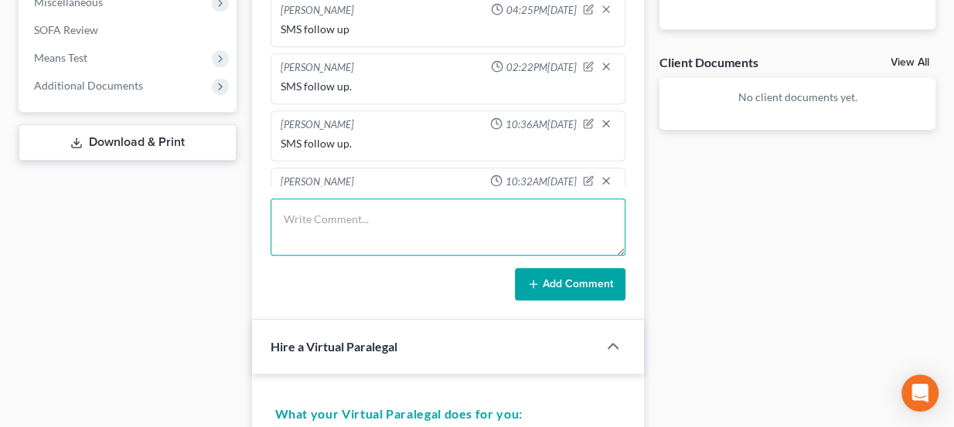
click at [408, 219] on textarea at bounding box center [447, 227] width 355 height 57
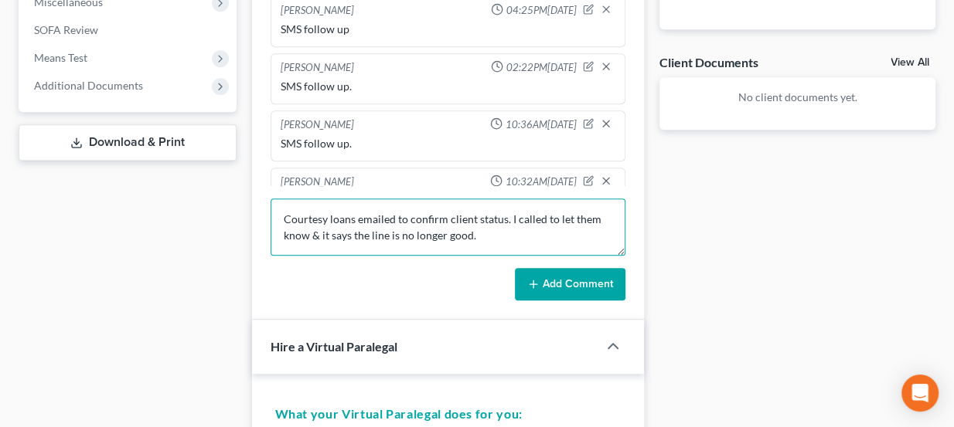
type textarea "Courtesy loans emailed to confirm client status. I called to let them know & it…"
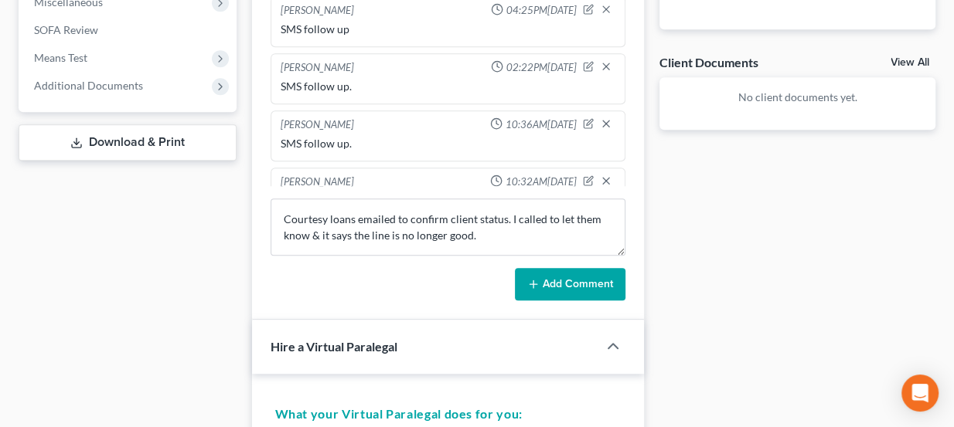
click at [575, 270] on button "Add Comment" at bounding box center [570, 284] width 111 height 32
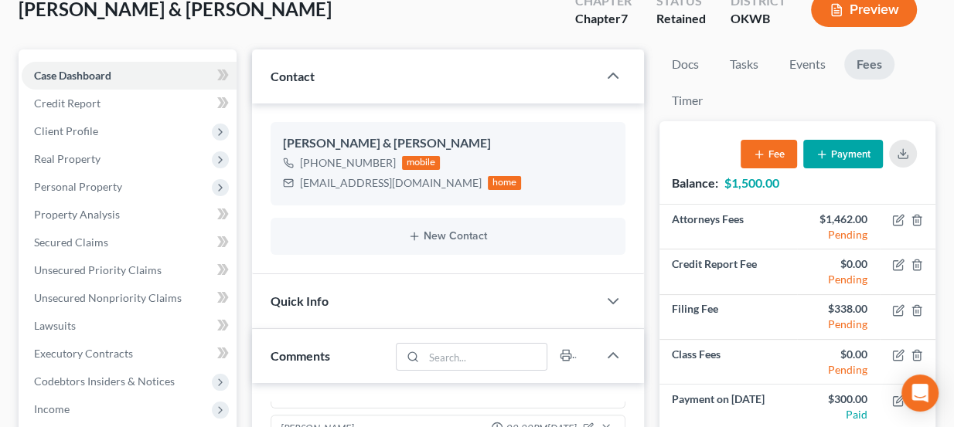
scroll to position [351, 0]
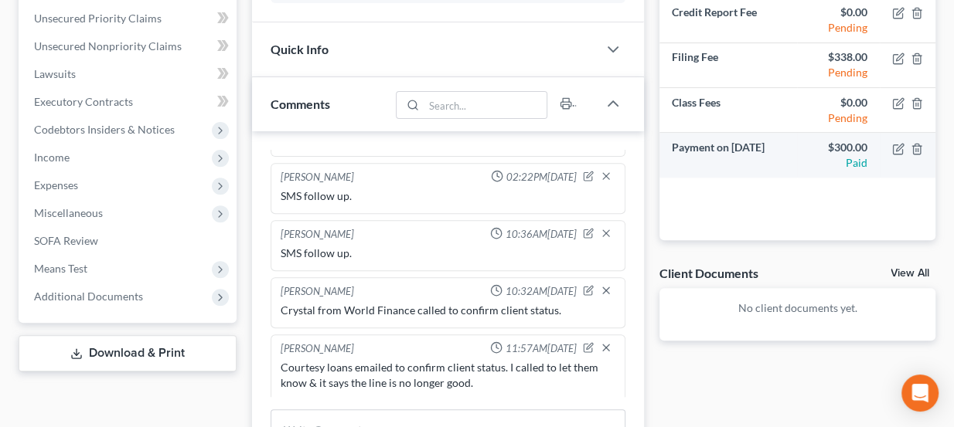
drag, startPoint x: 749, startPoint y: 147, endPoint x: 778, endPoint y: 146, distance: 29.4
click at [778, 146] on td "Payment on Jul 3, 2025" at bounding box center [728, 155] width 138 height 44
click at [689, 149] on td "Payment on Jul 3, 2025" at bounding box center [728, 155] width 138 height 44
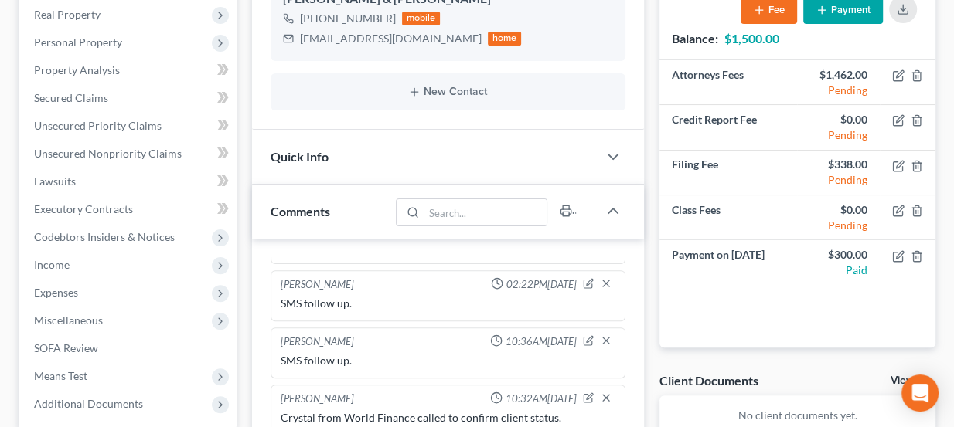
scroll to position [0, 0]
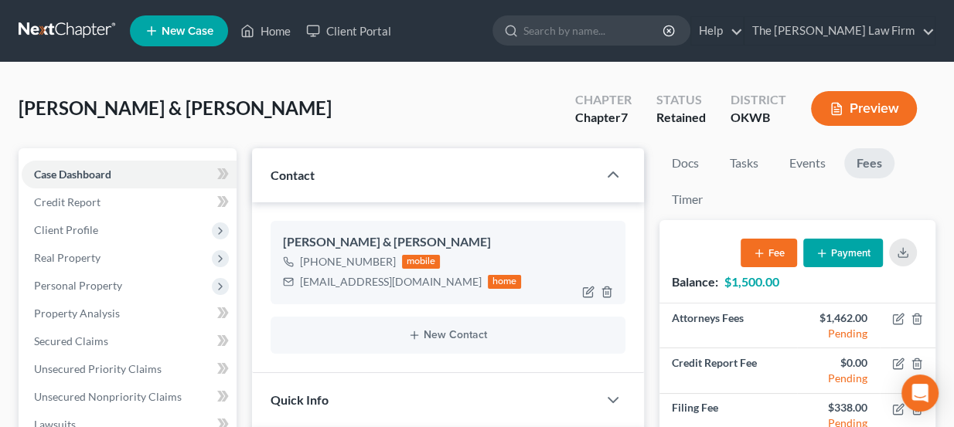
click at [349, 277] on div "lewisfamily0510@gmail.com" at bounding box center [391, 281] width 182 height 15
copy div "lewisfamily0510@gmail.com"
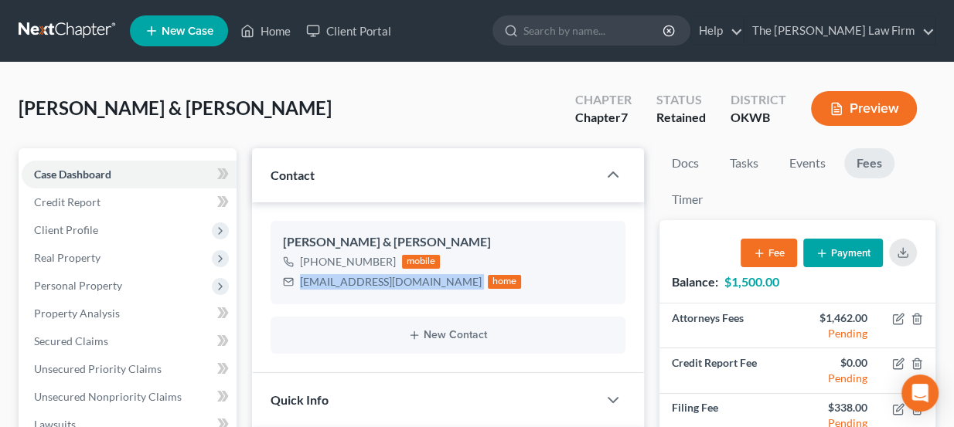
click at [71, 23] on link at bounding box center [68, 31] width 99 height 28
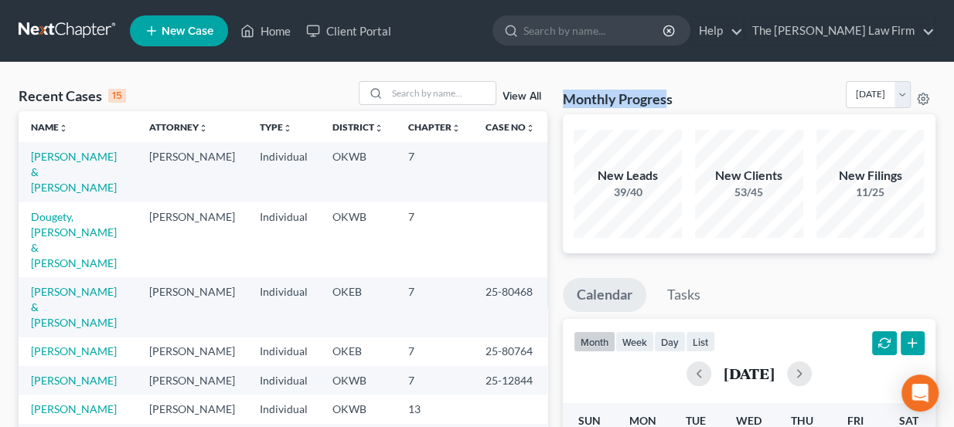
drag, startPoint x: 566, startPoint y: 96, endPoint x: 666, endPoint y: 87, distance: 100.8
click at [666, 87] on div "Monthly Progress Bankruptcy Bankruptcy [DATE] [DATE] [DATE] [DATE] [DATE] [DATE…" at bounding box center [749, 97] width 373 height 33
click at [423, 92] on input "search" at bounding box center [441, 93] width 108 height 22
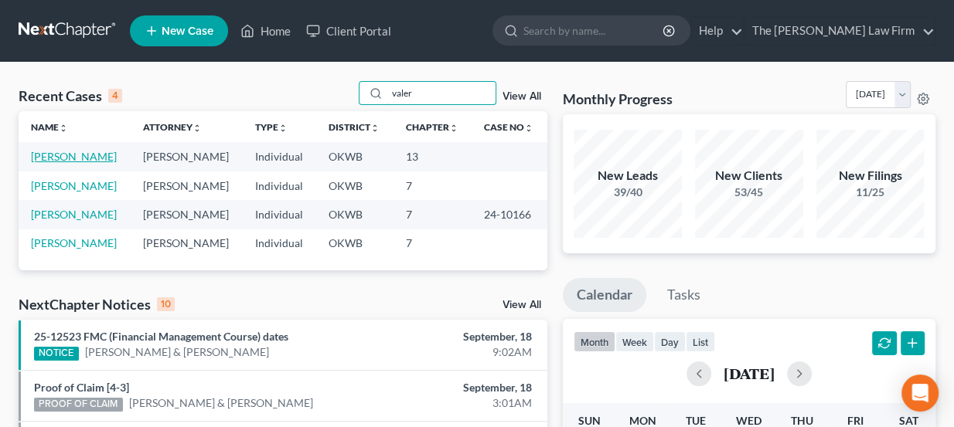
type input "valer"
click at [84, 161] on link "[PERSON_NAME]" at bounding box center [74, 156] width 86 height 13
select select "3"
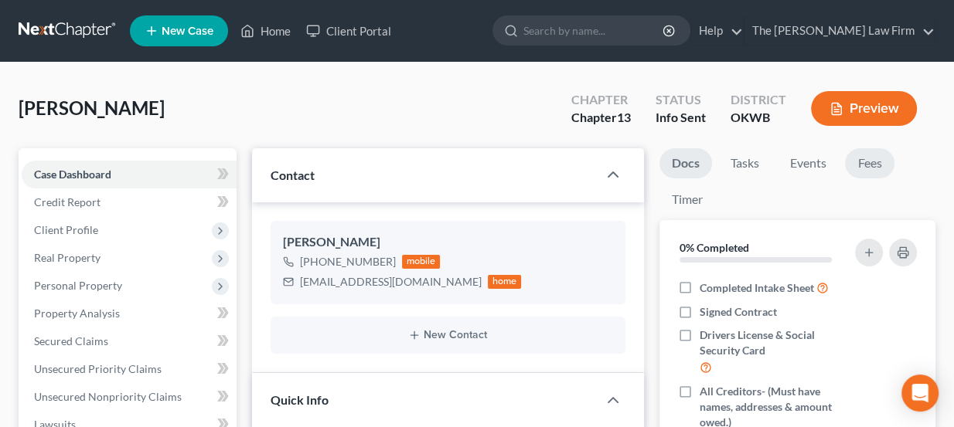
scroll to position [70, 0]
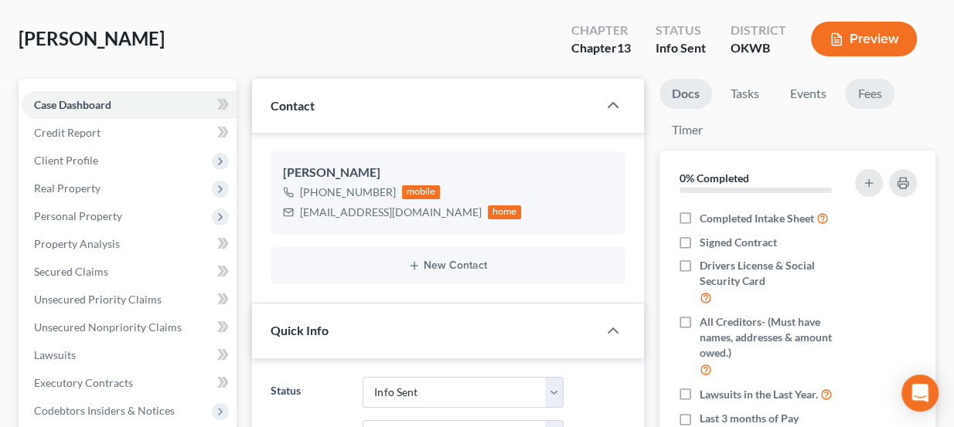
click at [881, 87] on link "Fees" at bounding box center [869, 94] width 49 height 30
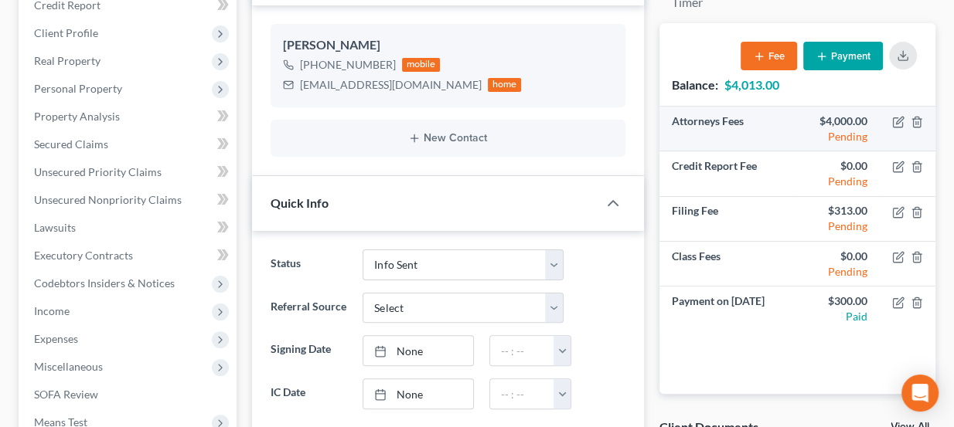
scroll to position [210, 0]
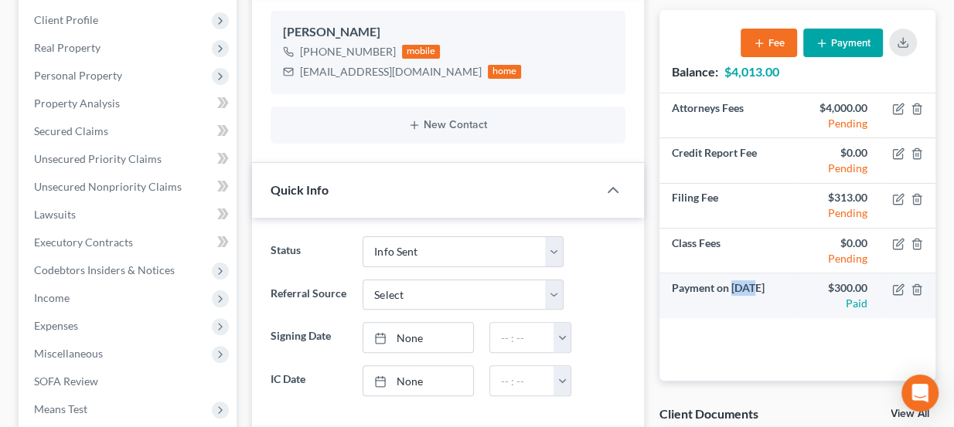
drag, startPoint x: 731, startPoint y: 286, endPoint x: 750, endPoint y: 287, distance: 18.6
click at [750, 287] on td "Payment on [DATE]" at bounding box center [728, 296] width 138 height 44
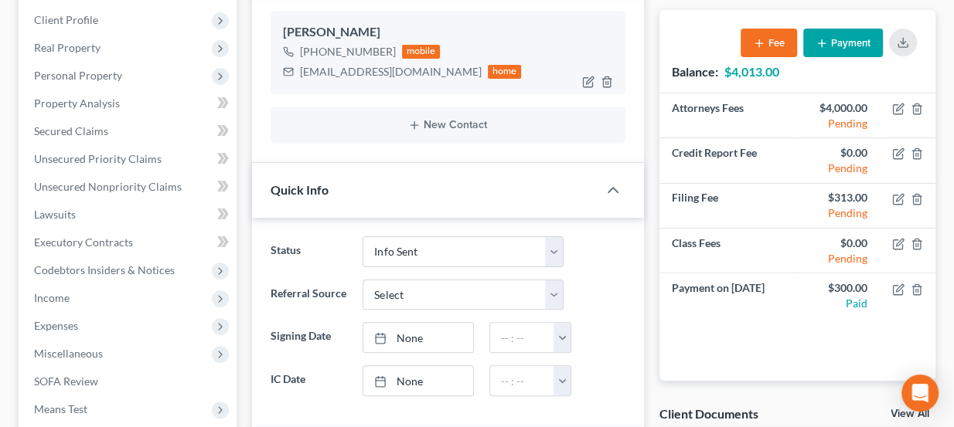
click at [352, 66] on div "[EMAIL_ADDRESS][DOMAIN_NAME]" at bounding box center [391, 71] width 182 height 15
copy div "[EMAIL_ADDRESS][DOMAIN_NAME]"
click at [857, 41] on button "Payment" at bounding box center [843, 43] width 80 height 29
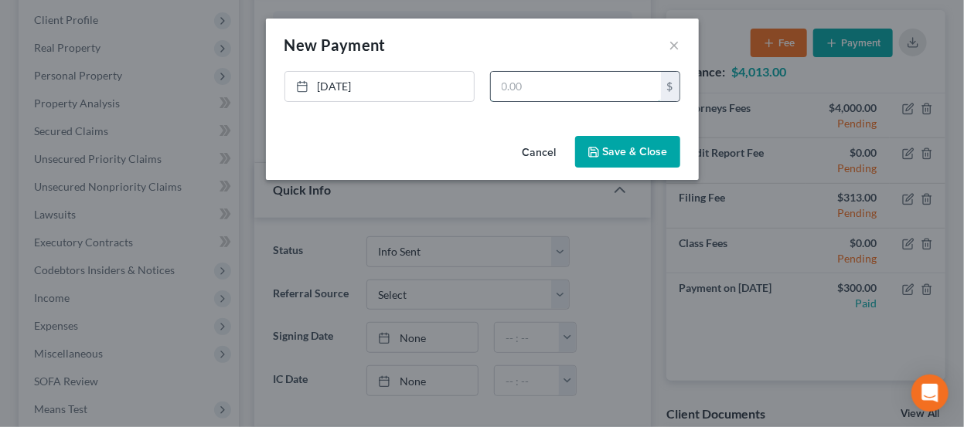
click at [532, 80] on input "text" at bounding box center [576, 86] width 170 height 29
type input "200"
click at [631, 166] on button "Save & Close" at bounding box center [627, 152] width 105 height 32
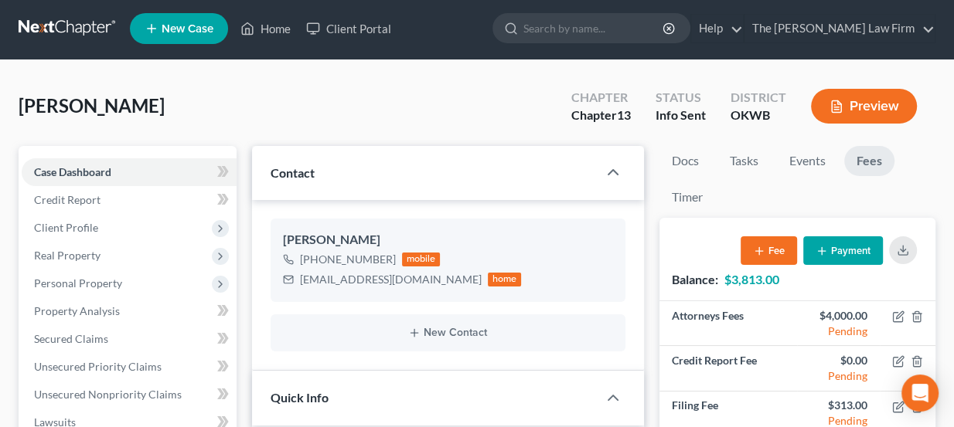
scroll to position [0, 0]
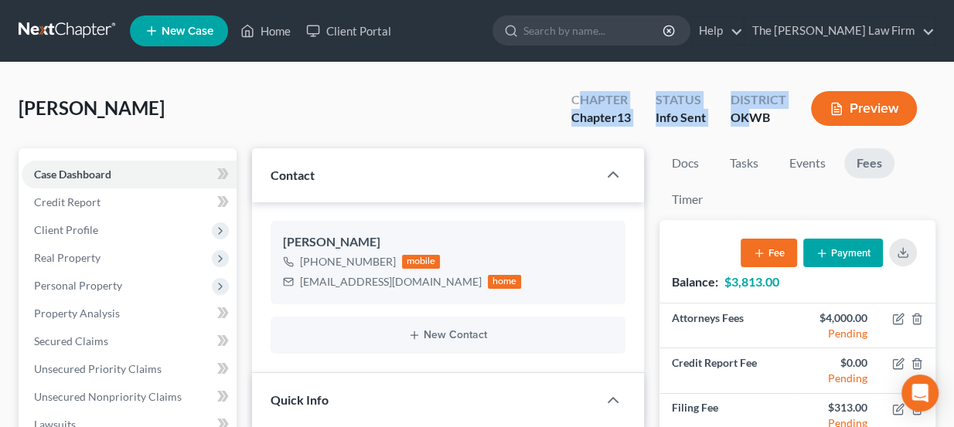
drag, startPoint x: 574, startPoint y: 101, endPoint x: 753, endPoint y: 120, distance: 179.5
click at [753, 120] on div "Chapter Chapter 13 Status Info [GEOGRAPHIC_DATA] [GEOGRAPHIC_DATA] Preview" at bounding box center [747, 110] width 376 height 46
click at [753, 120] on div "OKWB" at bounding box center [758, 118] width 56 height 18
drag, startPoint x: 766, startPoint y: 117, endPoint x: 565, endPoint y: 107, distance: 201.2
click at [565, 107] on div "Chapter Chapter 13 Status Info [GEOGRAPHIC_DATA] [GEOGRAPHIC_DATA] Preview" at bounding box center [747, 110] width 376 height 46
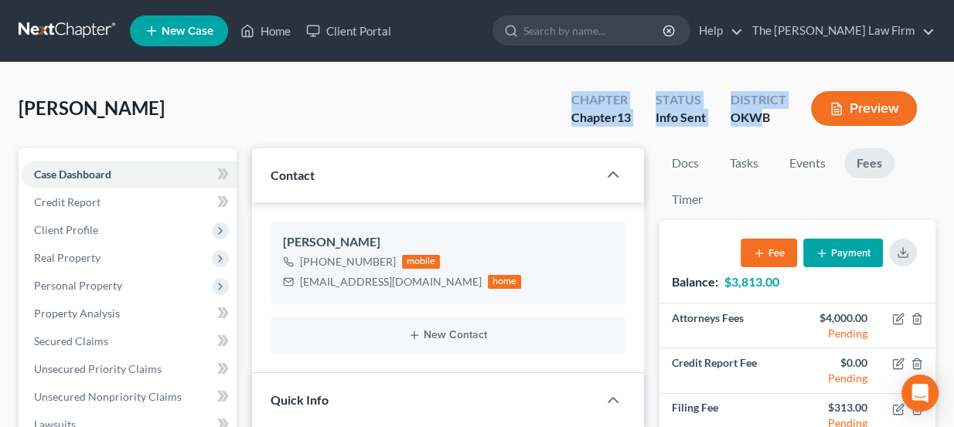
click at [565, 107] on div "Chapter Chapter 13" at bounding box center [601, 110] width 84 height 46
drag, startPoint x: 568, startPoint y: 107, endPoint x: 777, endPoint y: 128, distance: 209.7
click at [777, 128] on div "Chapter Chapter 13 Status Info [GEOGRAPHIC_DATA] [GEOGRAPHIC_DATA] Preview" at bounding box center [747, 110] width 376 height 46
click at [777, 128] on div "District OKWB" at bounding box center [758, 110] width 80 height 46
drag, startPoint x: 771, startPoint y: 114, endPoint x: 564, endPoint y: 107, distance: 207.2
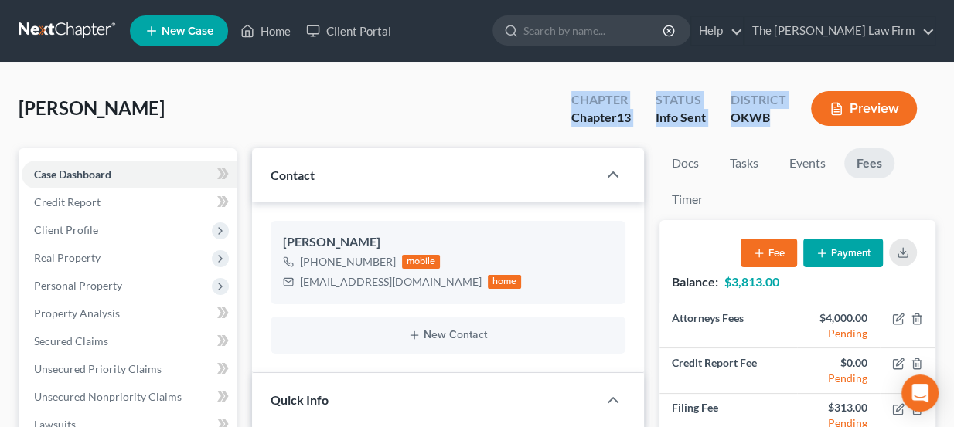
click at [564, 107] on div "Chapter Chapter 13 Status Info [GEOGRAPHIC_DATA] [GEOGRAPHIC_DATA] Preview" at bounding box center [747, 110] width 376 height 46
click at [564, 107] on div "Chapter Chapter 13" at bounding box center [601, 110] width 84 height 46
drag, startPoint x: 570, startPoint y: 96, endPoint x: 784, endPoint y: 126, distance: 216.9
click at [784, 126] on div "Chapter Chapter 13 Status Info Sent District OKWB Preview" at bounding box center [747, 110] width 376 height 46
click at [784, 126] on div "OKWB" at bounding box center [758, 118] width 56 height 18
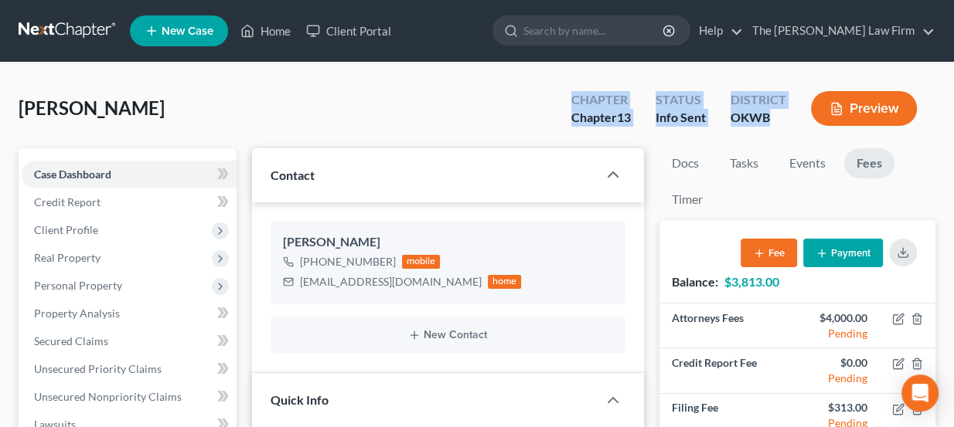
drag, startPoint x: 774, startPoint y: 119, endPoint x: 570, endPoint y: 99, distance: 205.0
click at [570, 99] on div "Chapter Chapter 13 Status Info Sent District OKWB Preview" at bounding box center [747, 110] width 376 height 46
click at [571, 99] on div "Chapter" at bounding box center [601, 100] width 60 height 18
drag, startPoint x: 570, startPoint y: 99, endPoint x: 788, endPoint y: 115, distance: 219.3
click at [788, 115] on div "Chapter Chapter 13 Status Info Sent District OKWB Preview" at bounding box center [747, 110] width 376 height 46
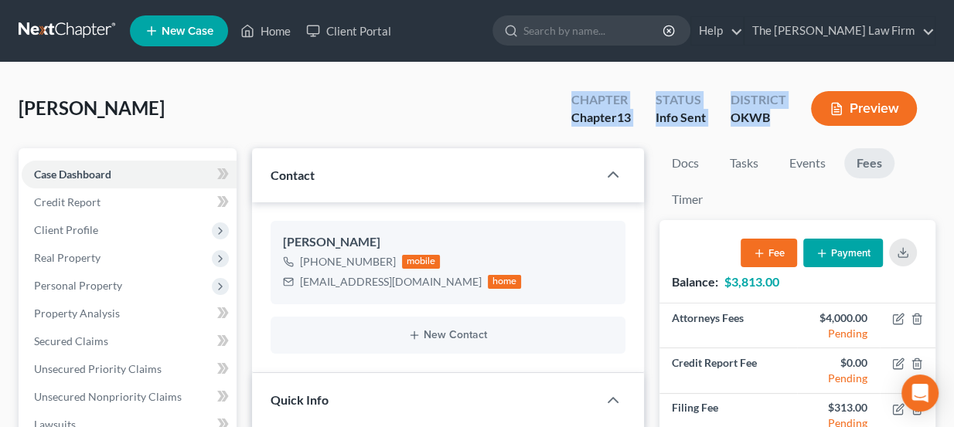
click at [788, 115] on div "District OKWB" at bounding box center [758, 110] width 80 height 46
drag, startPoint x: 778, startPoint y: 119, endPoint x: 562, endPoint y: 94, distance: 217.9
click at [562, 94] on div "Chapter Chapter 13 Status Info Sent District OKWB Preview" at bounding box center [747, 110] width 376 height 46
click at [562, 94] on div "Chapter Chapter 13" at bounding box center [601, 110] width 84 height 46
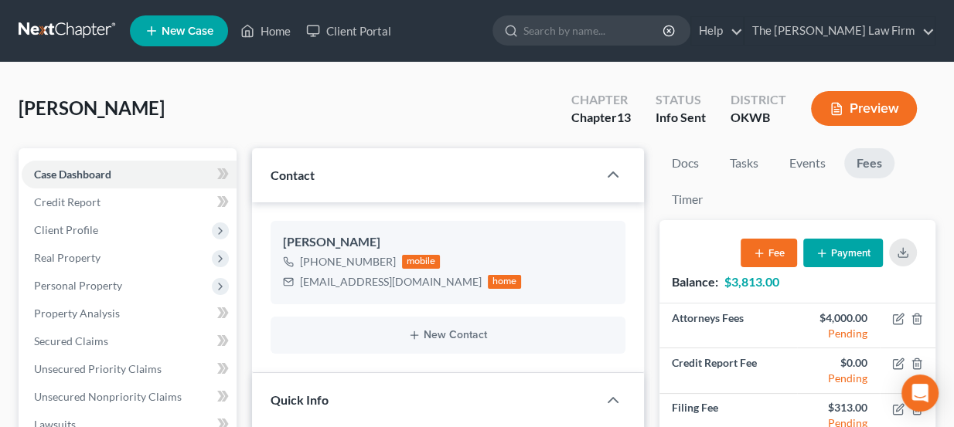
click at [67, 29] on link at bounding box center [68, 31] width 99 height 28
